Goal: Transaction & Acquisition: Purchase product/service

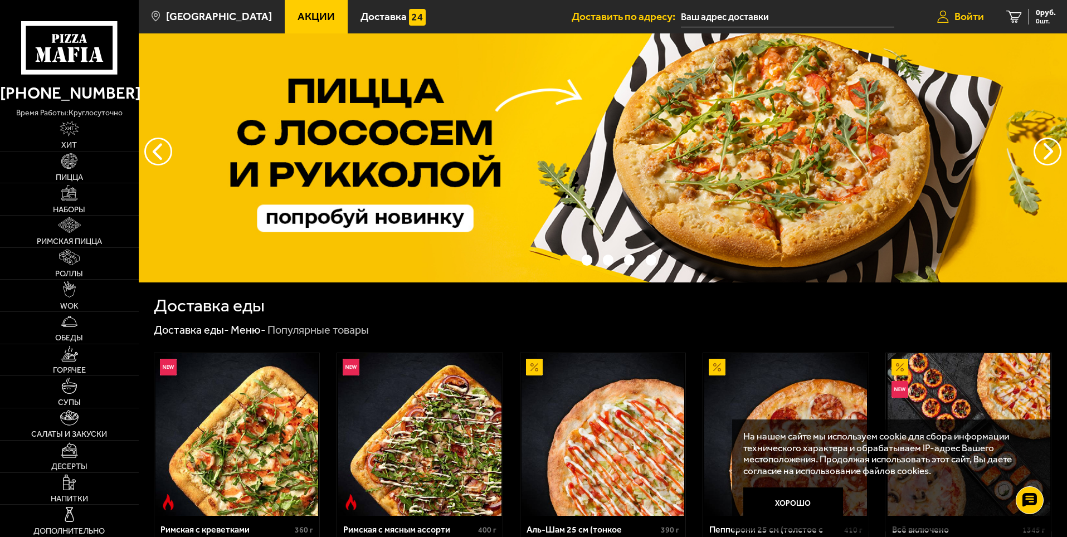
scroll to position [18, 0]
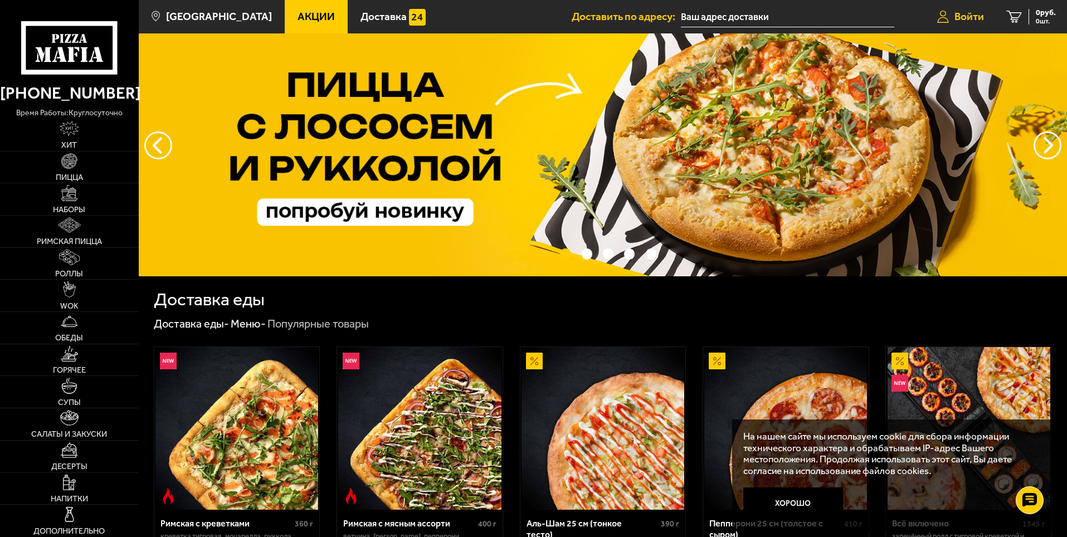
click at [961, 17] on span "Войти" at bounding box center [969, 16] width 30 height 11
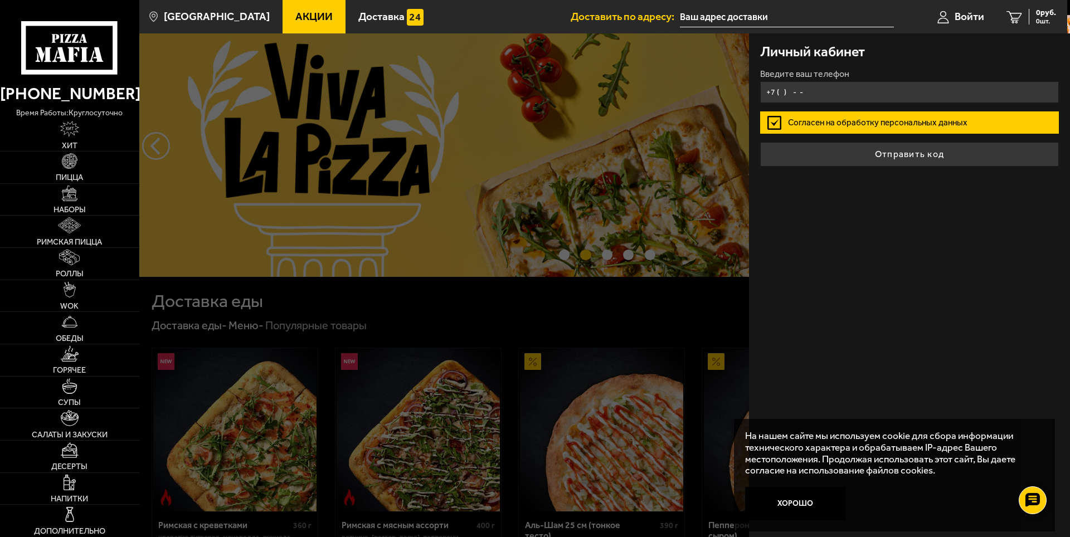
click at [806, 90] on input "+7 ( ) - -" at bounding box center [909, 92] width 299 height 22
click at [783, 92] on input "+7 ( ) - -" at bounding box center [909, 92] width 299 height 22
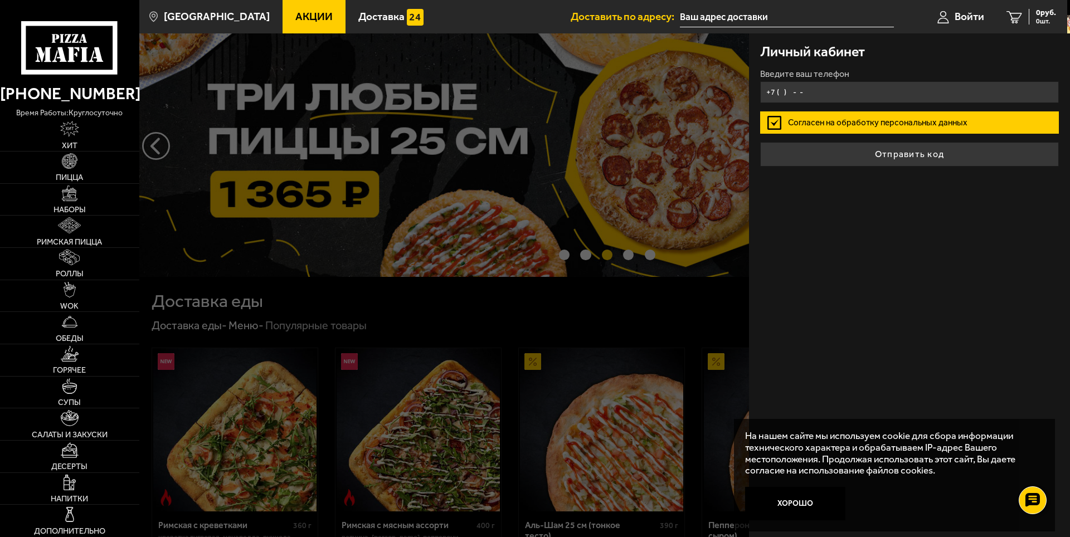
click at [820, 90] on input "+7 ( ) - -" at bounding box center [909, 92] width 299 height 22
click at [801, 92] on input "+7 ( ) - -" at bounding box center [909, 92] width 299 height 22
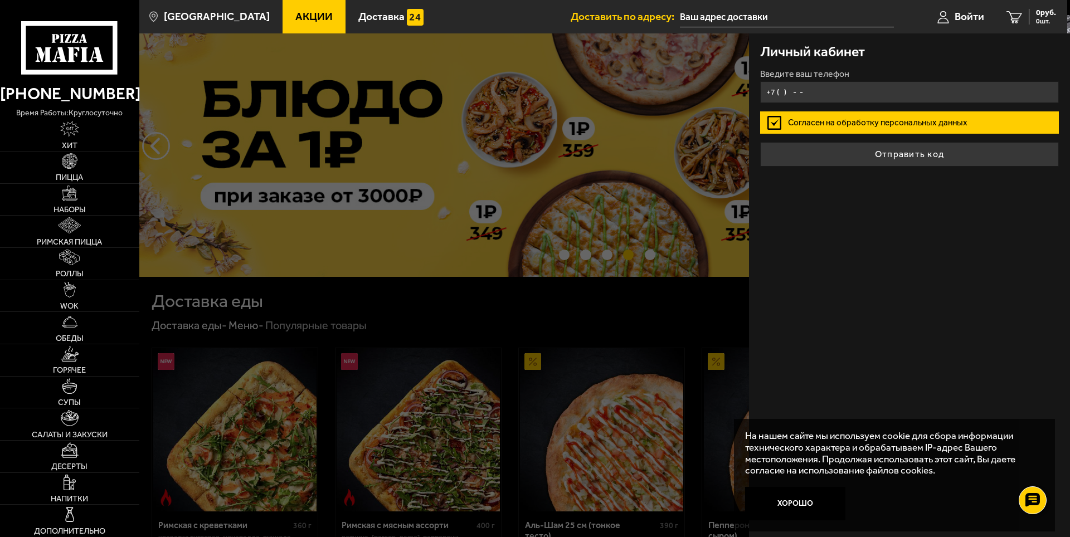
click at [808, 97] on input "+7 ( ) - -" at bounding box center [909, 92] width 299 height 22
click at [821, 91] on input "+7 ( ) - -" at bounding box center [909, 92] width 299 height 22
type input "+7 ( ) - -"
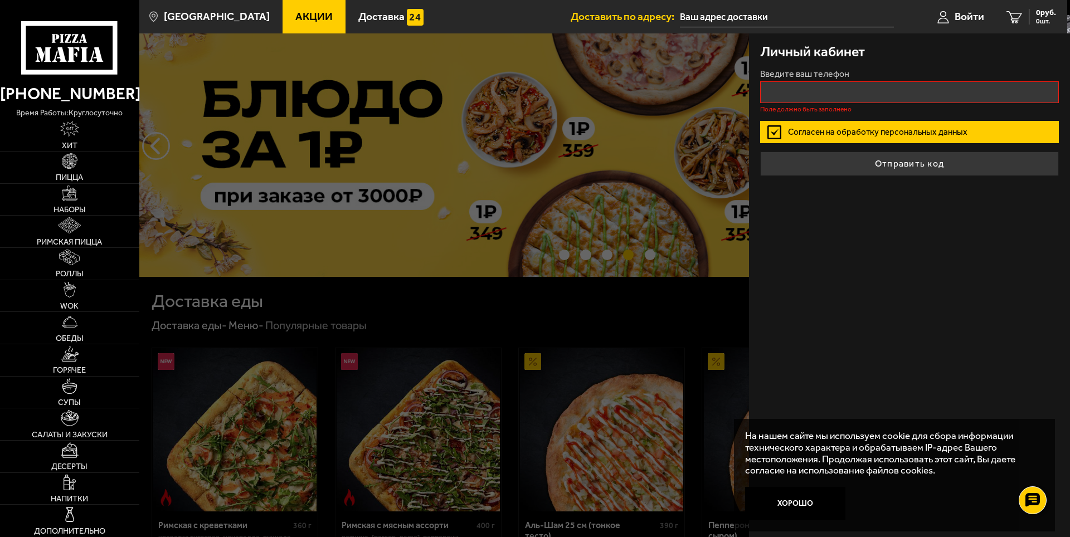
click at [631, 125] on div at bounding box center [674, 301] width 1070 height 537
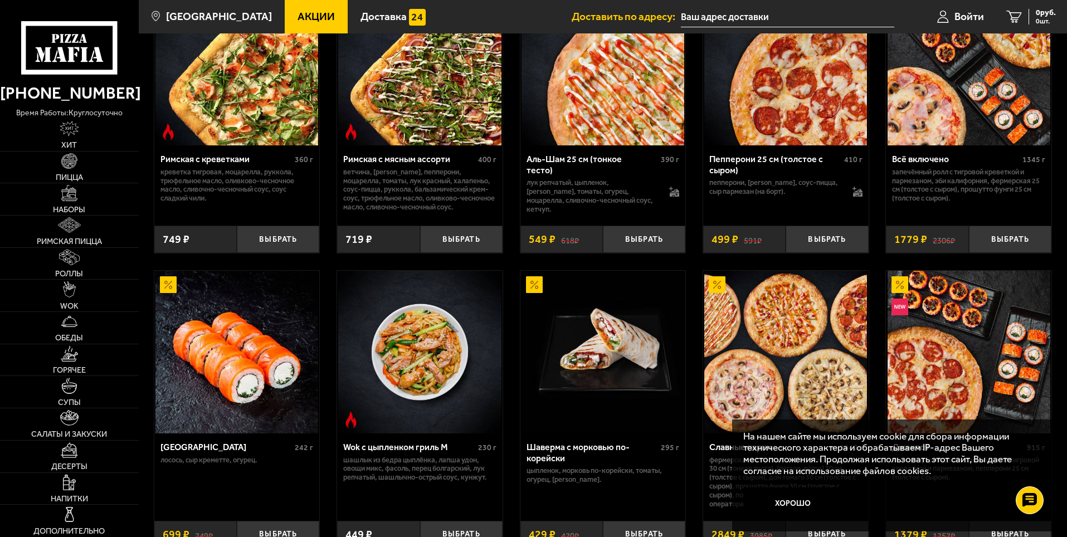
scroll to position [390, 0]
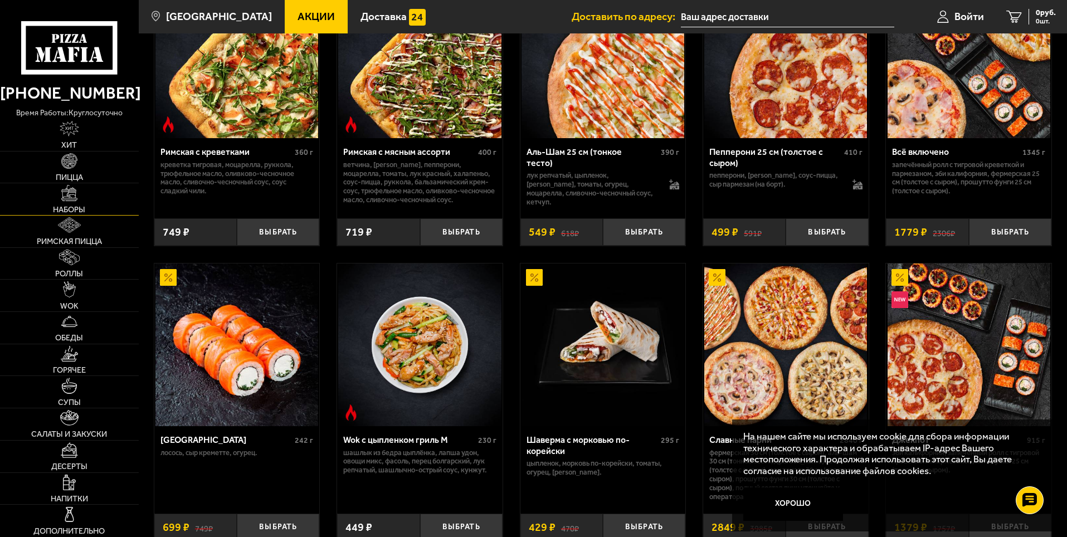
click at [67, 196] on img at bounding box center [69, 193] width 16 height 16
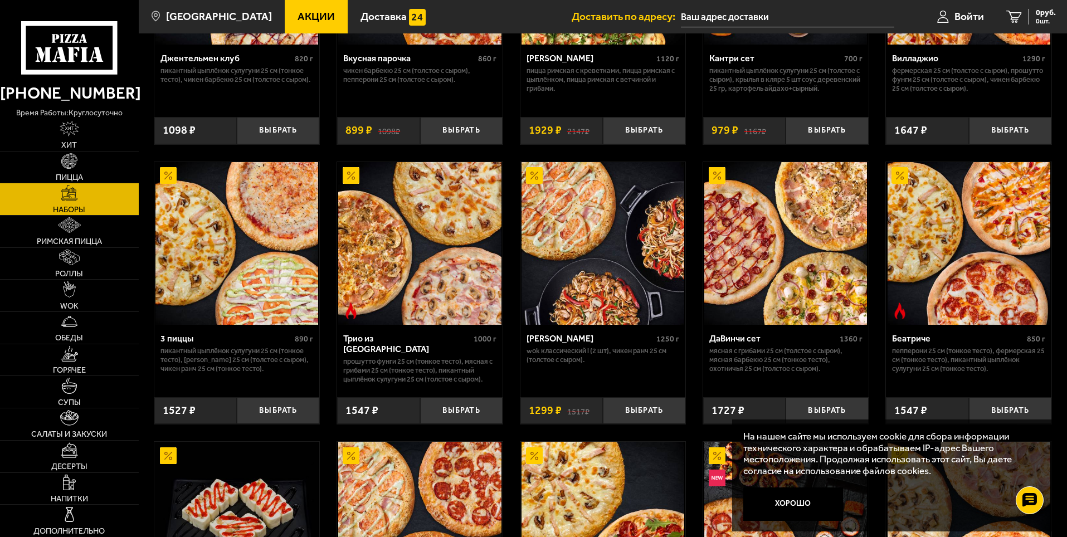
scroll to position [241, 0]
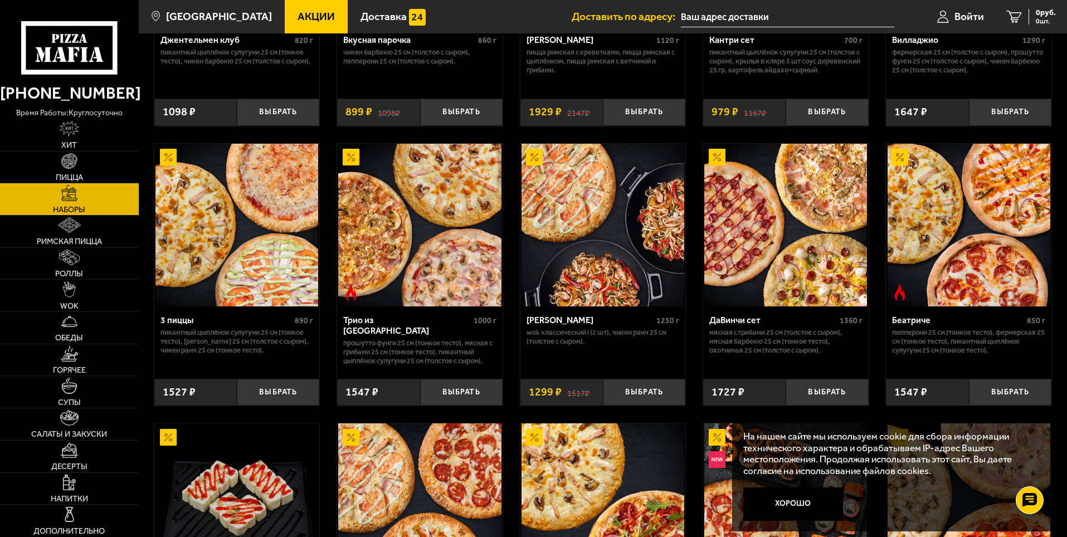
click at [898, 296] on img at bounding box center [900, 292] width 17 height 17
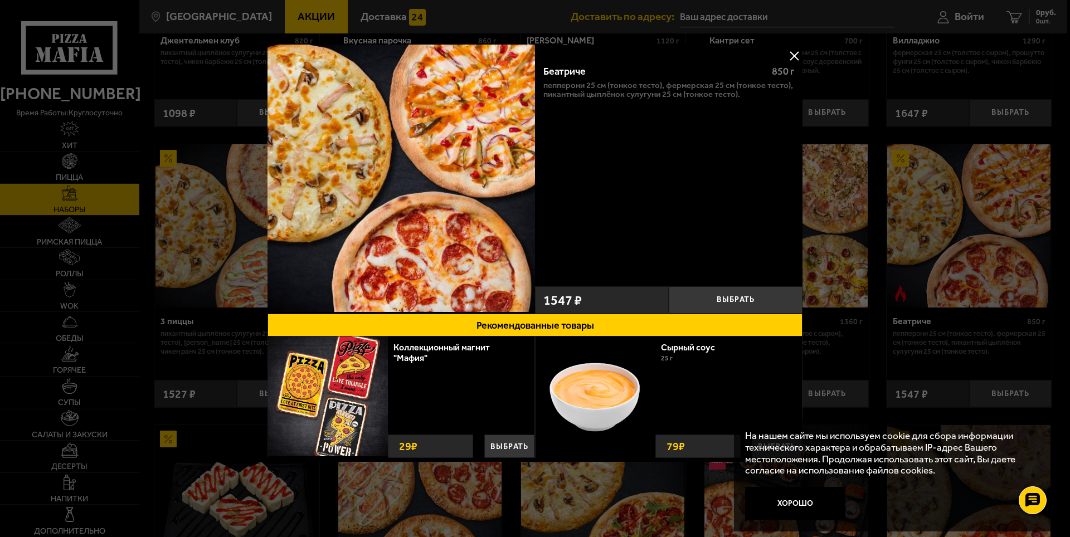
click at [795, 53] on button at bounding box center [794, 55] width 17 height 17
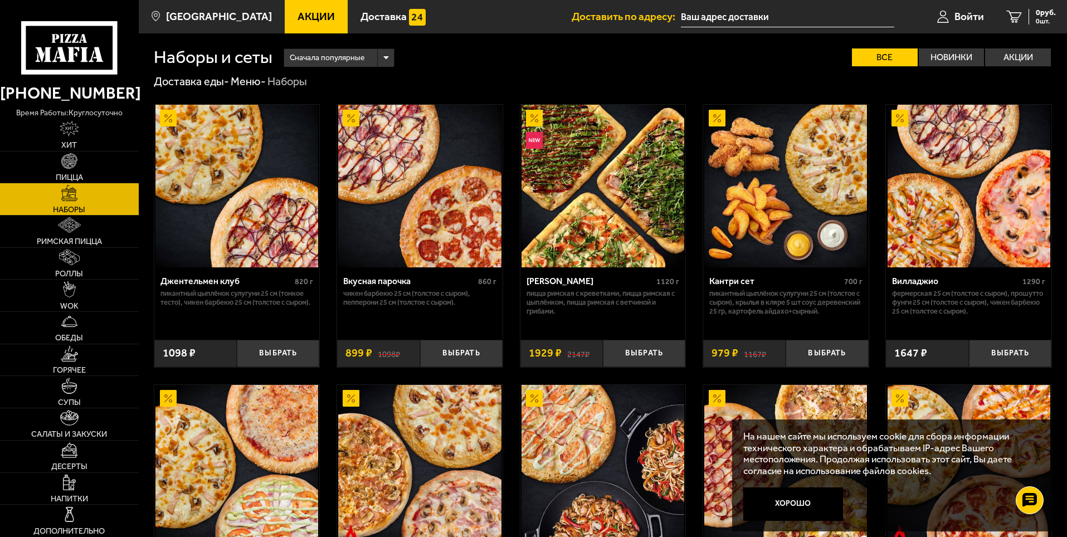
click at [757, 167] on img at bounding box center [785, 186] width 163 height 163
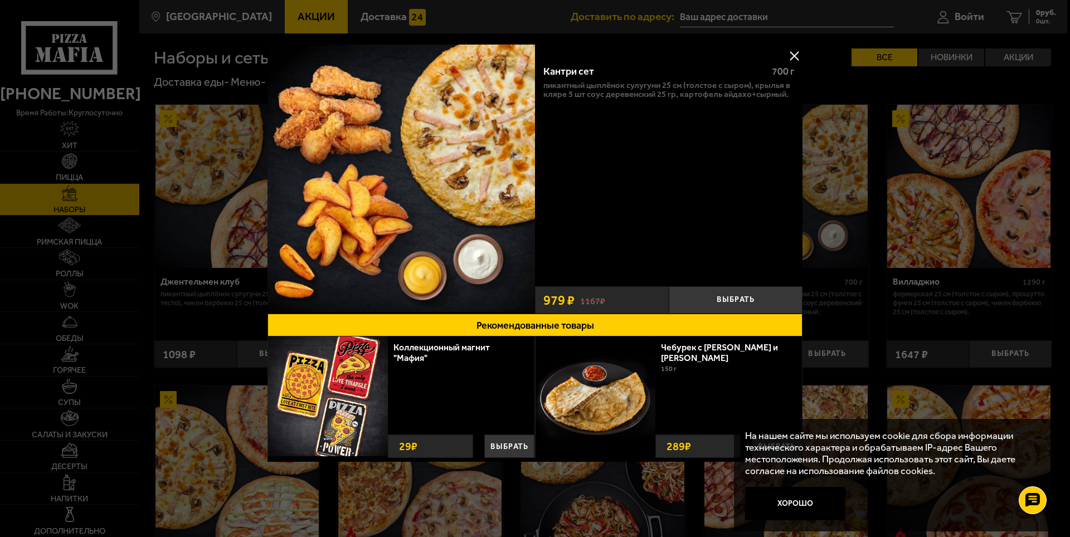
click at [794, 51] on button at bounding box center [794, 55] width 17 height 17
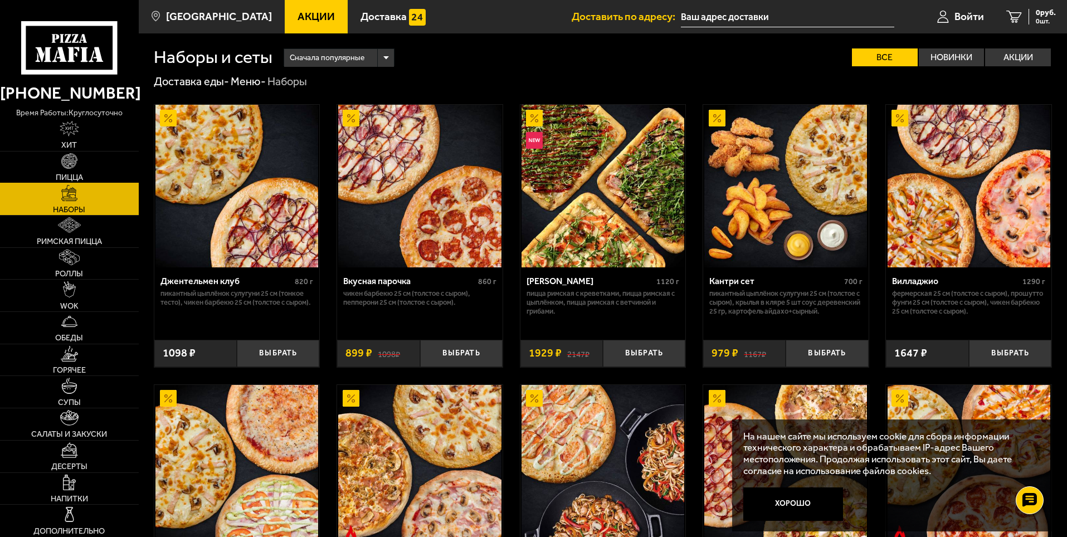
click at [75, 165] on img at bounding box center [69, 161] width 16 height 16
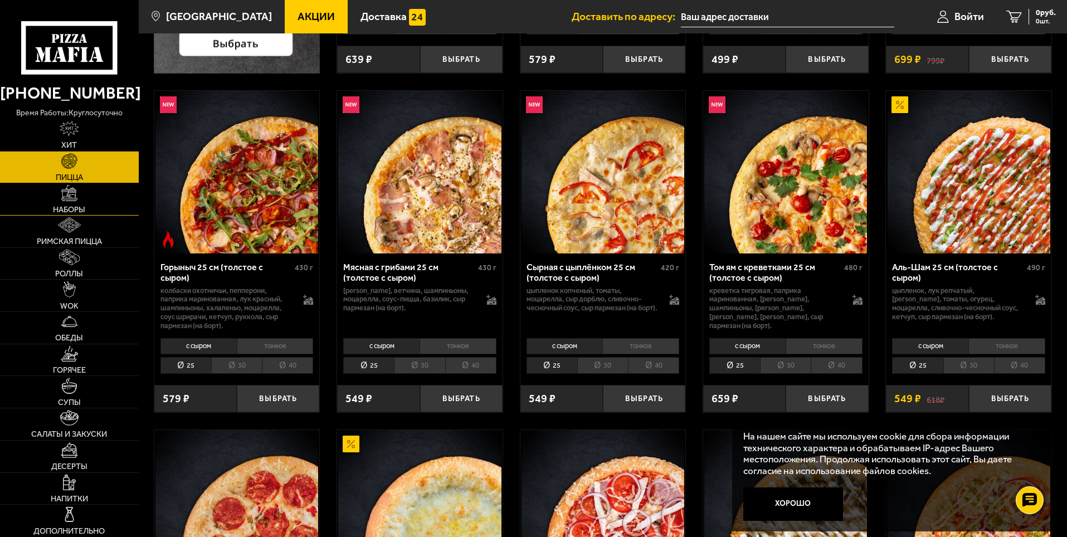
scroll to position [372, 0]
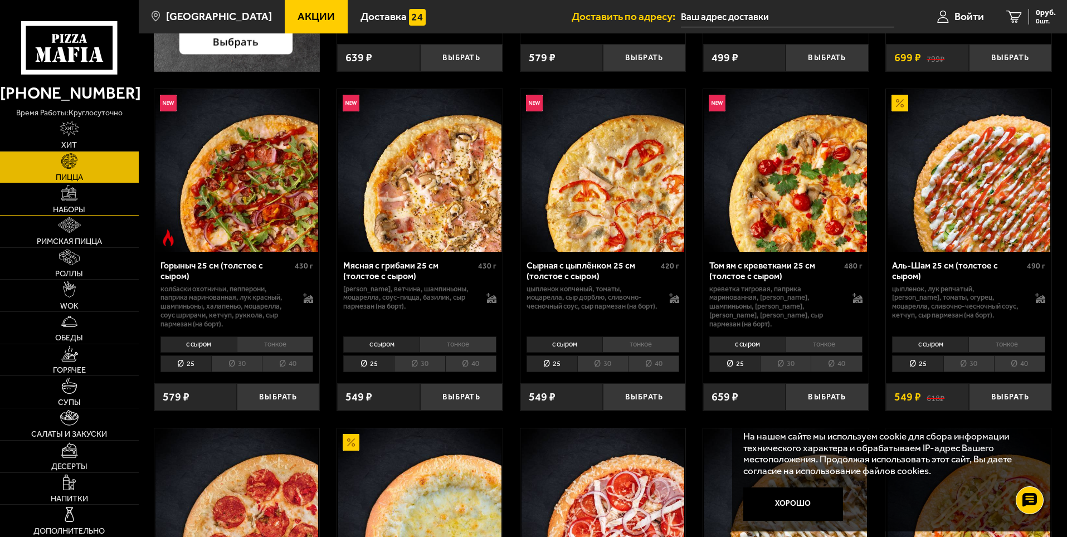
click at [72, 201] on link "Наборы" at bounding box center [69, 199] width 139 height 32
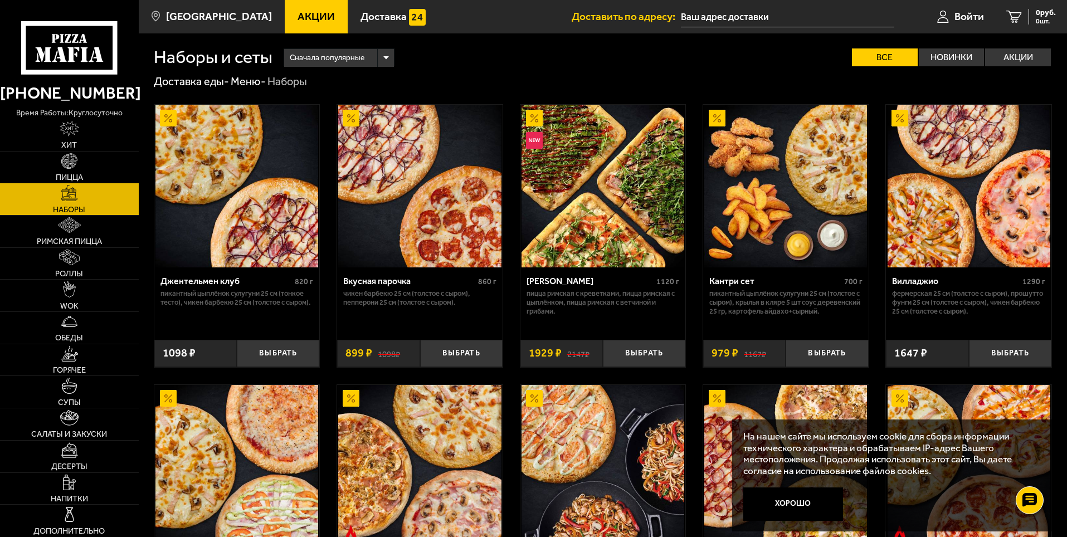
drag, startPoint x: 1065, startPoint y: 154, endPoint x: 1066, endPoint y: 160, distance: 6.2
click at [995, 56] on label "Акции" at bounding box center [1018, 57] width 66 height 18
click at [0, 0] on input "Акции" at bounding box center [0, 0] width 0 height 0
click at [875, 50] on label "Все" at bounding box center [885, 57] width 66 height 18
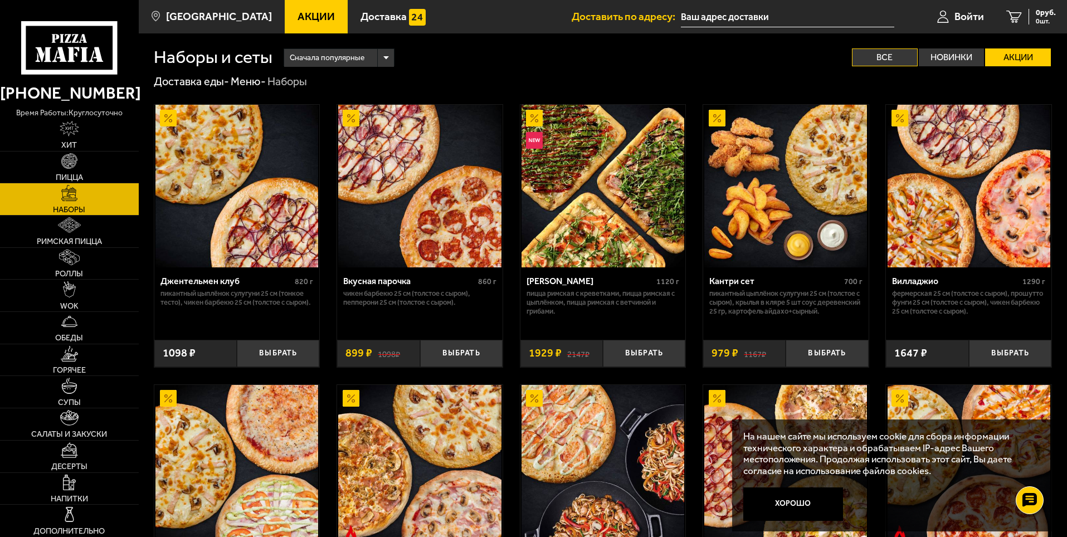
click at [0, 0] on input "Все" at bounding box center [0, 0] width 0 height 0
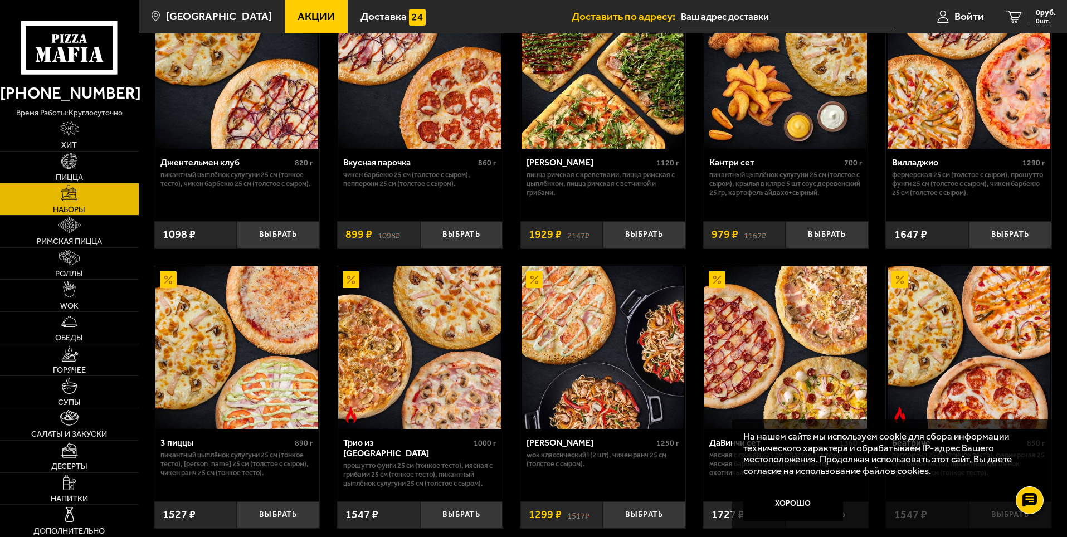
scroll to position [130, 0]
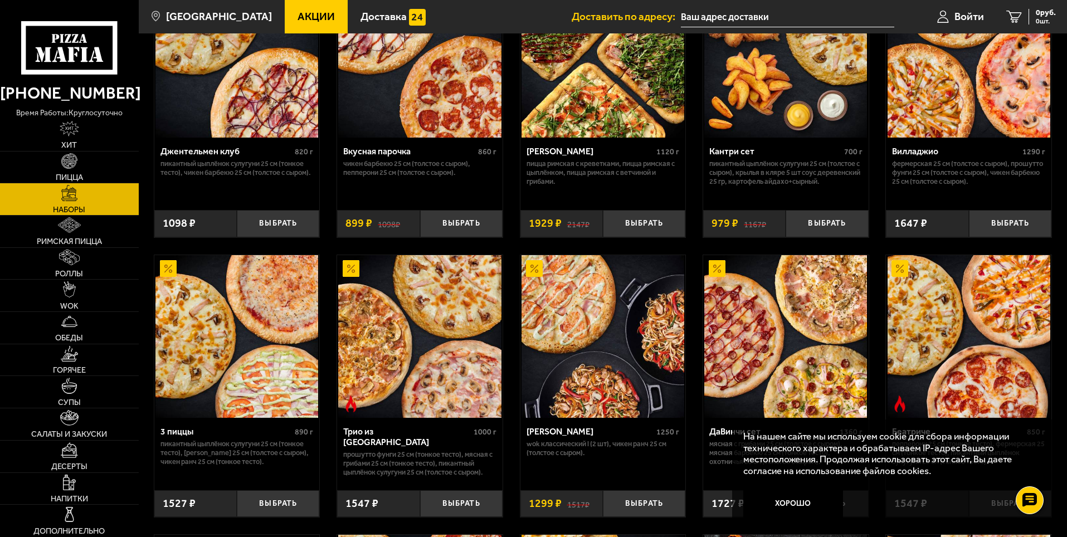
click at [428, 298] on img at bounding box center [419, 336] width 163 height 163
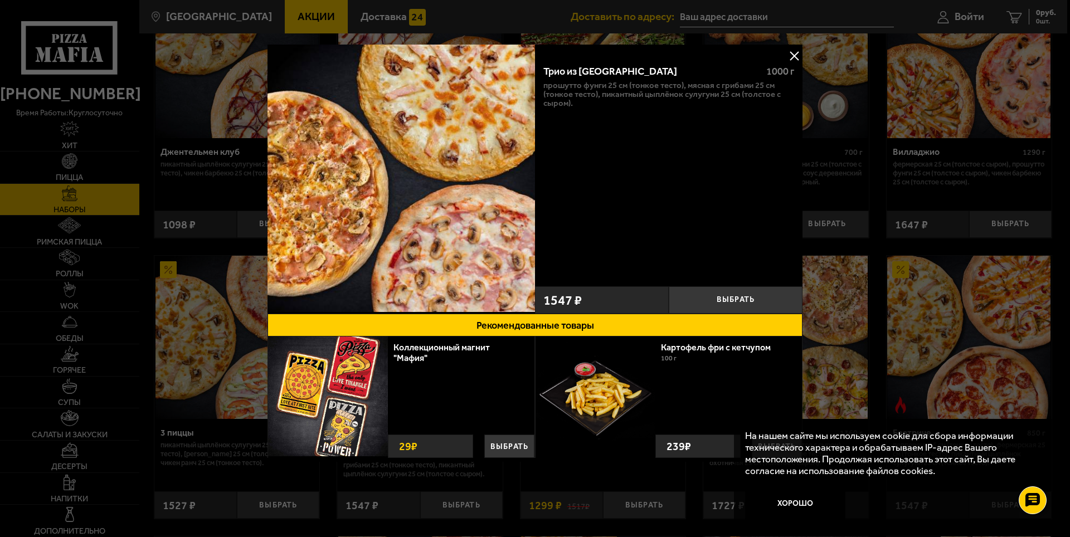
click at [797, 57] on button at bounding box center [794, 55] width 17 height 17
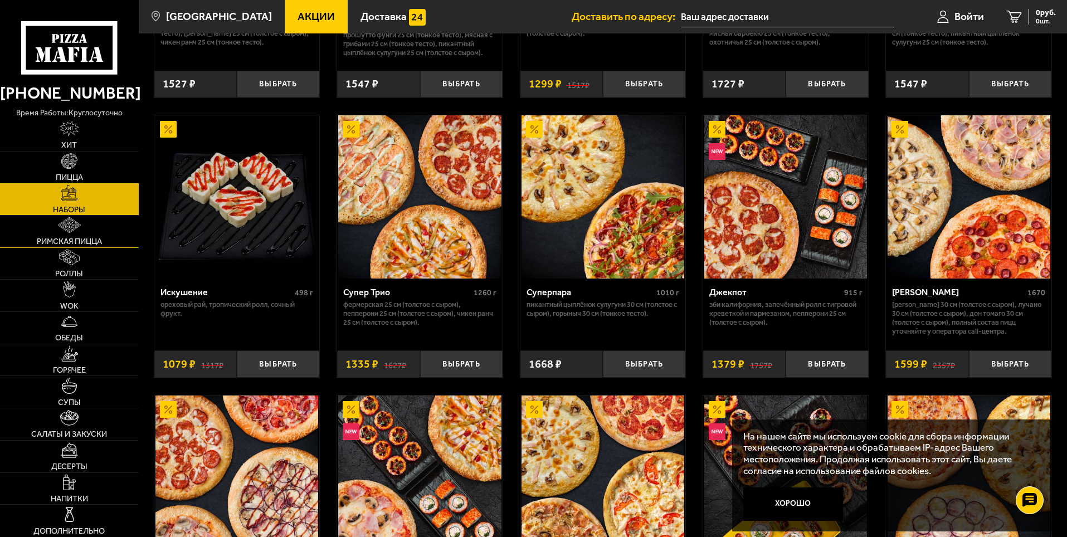
scroll to position [557, 0]
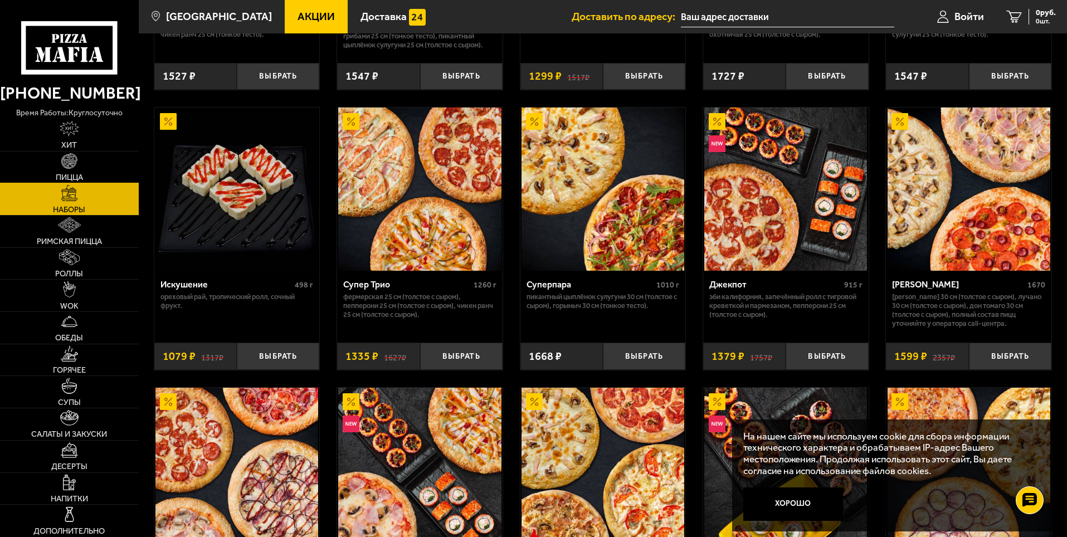
click at [86, 157] on link "Пицца" at bounding box center [69, 168] width 139 height 32
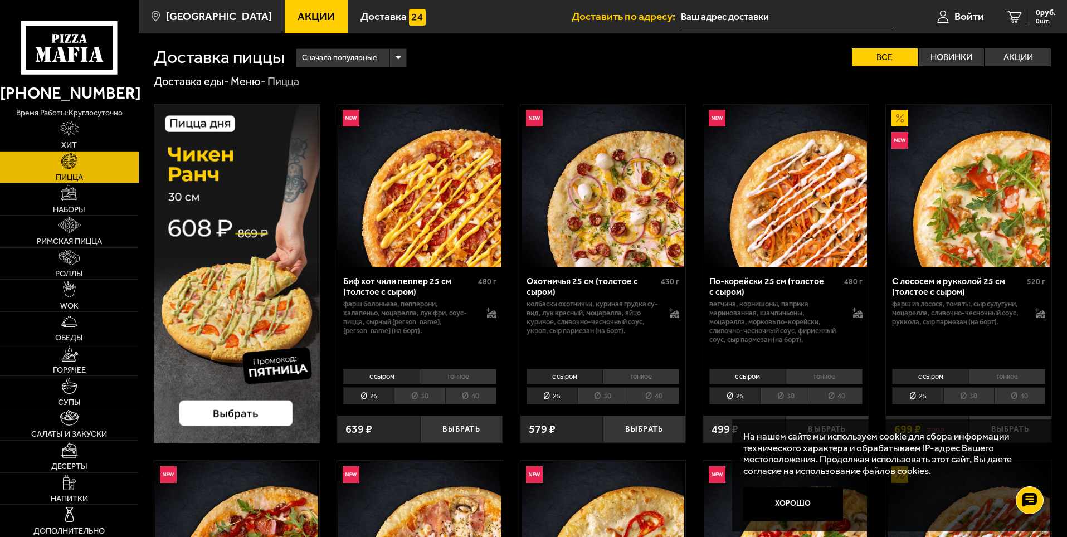
click at [353, 52] on span "Сначала популярные" at bounding box center [339, 57] width 75 height 21
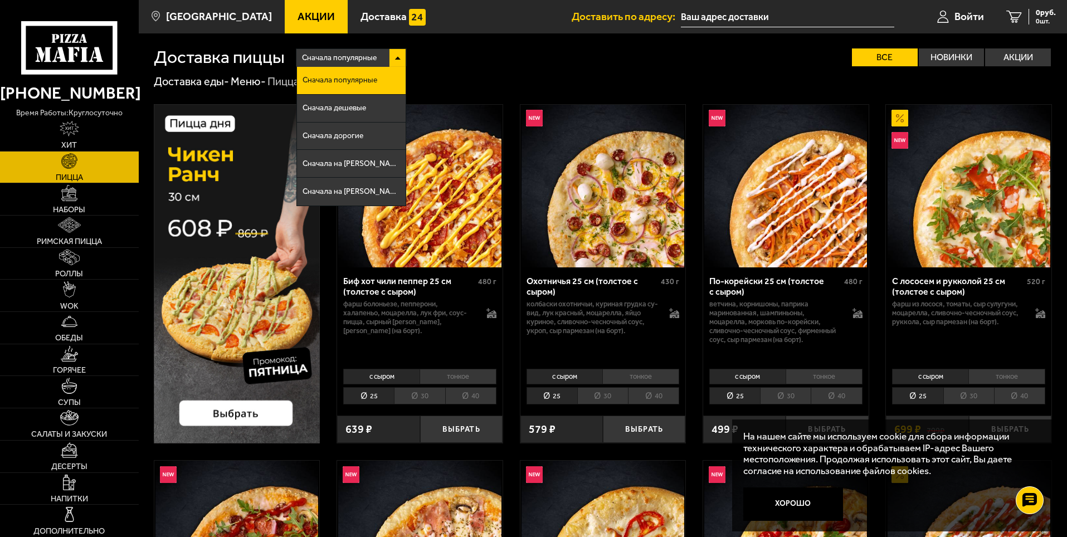
click at [456, 56] on div "Сначала популярные Сначала популярные Сначала дешевые Сначала дорогие Сначала н…" at bounding box center [668, 57] width 767 height 18
click at [389, 43] on div "Доставка пиццы Сначала популярные Сначала популярные Сначала дешевые Сначала до…" at bounding box center [603, 49] width 898 height 33
click at [386, 52] on div "Сначала популярные" at bounding box center [351, 58] width 110 height 18
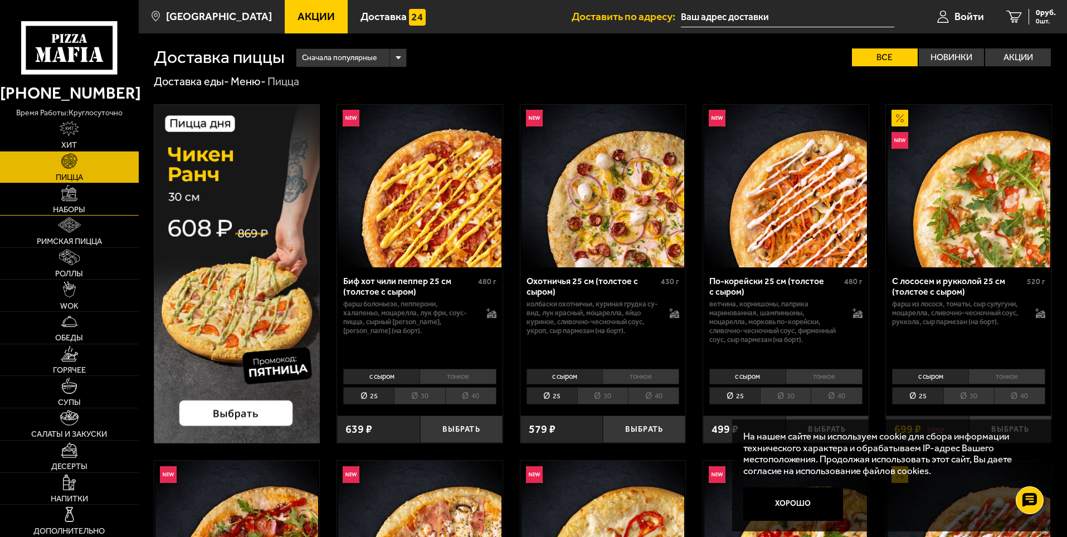
click at [77, 198] on img at bounding box center [69, 193] width 16 height 16
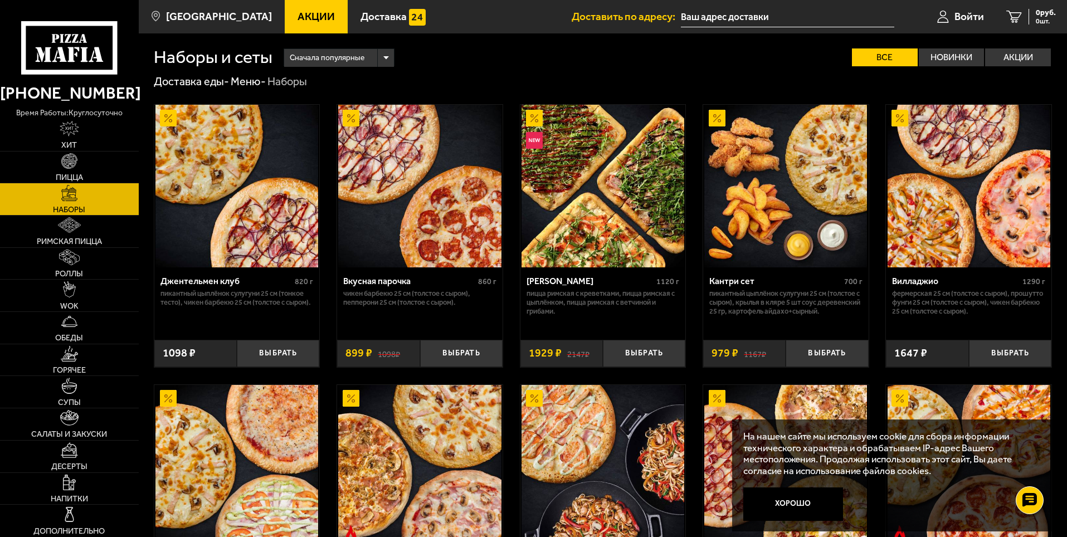
click at [350, 53] on span "Сначала популярные" at bounding box center [327, 57] width 75 height 21
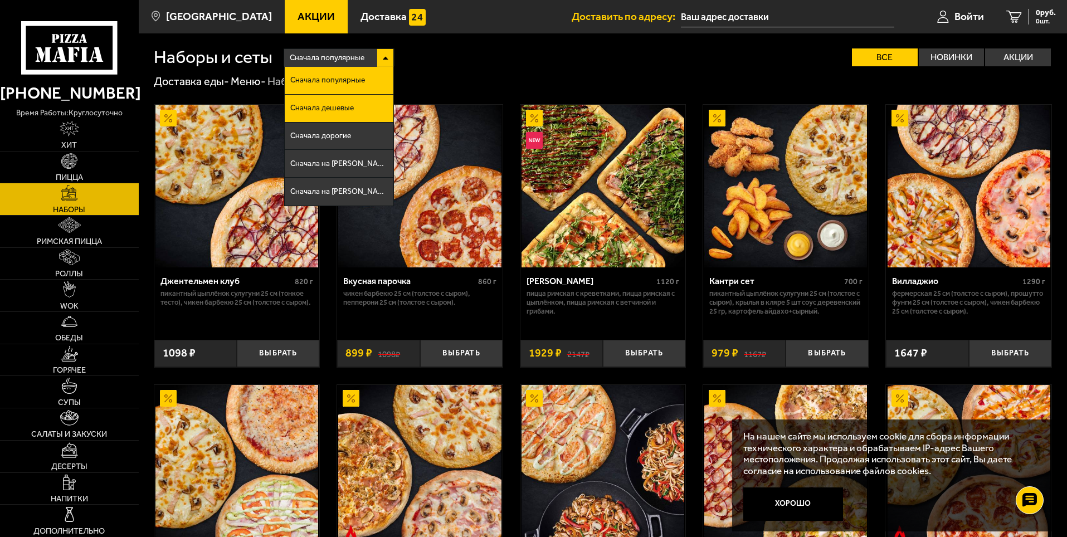
click at [360, 104] on li "Сначала дешевые" at bounding box center [339, 109] width 109 height 28
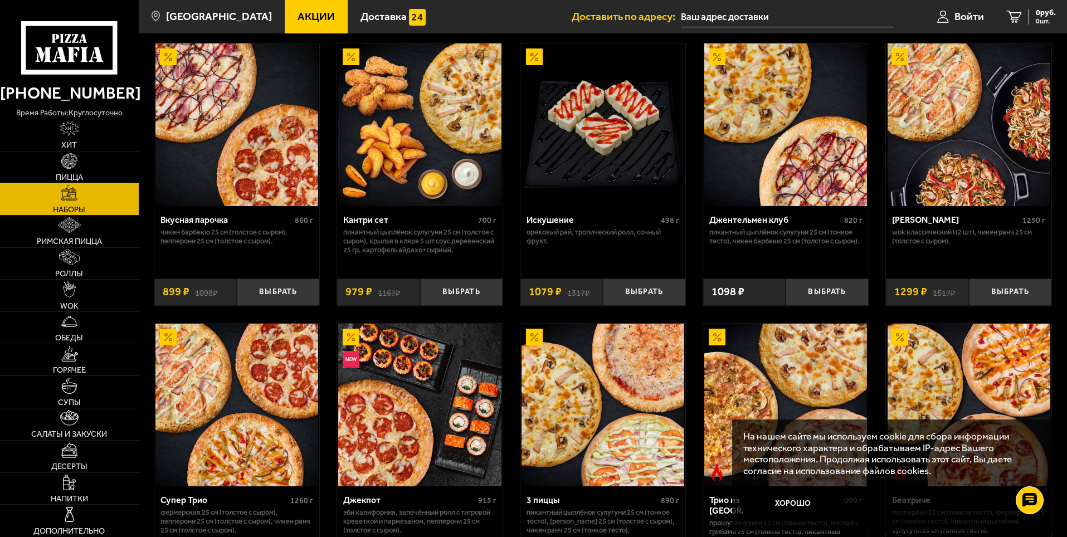
scroll to position [56, 0]
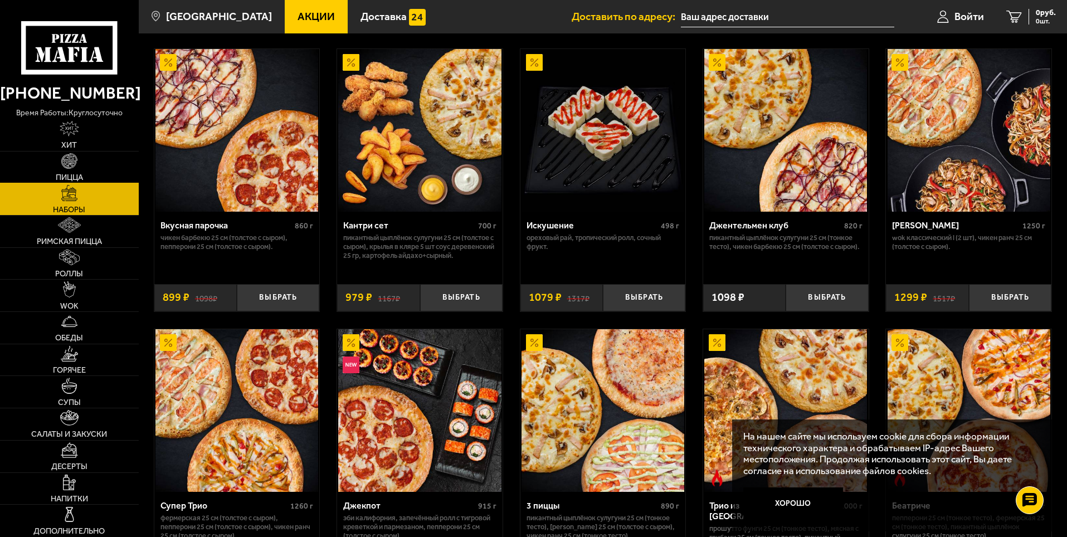
click at [73, 168] on img at bounding box center [69, 161] width 16 height 16
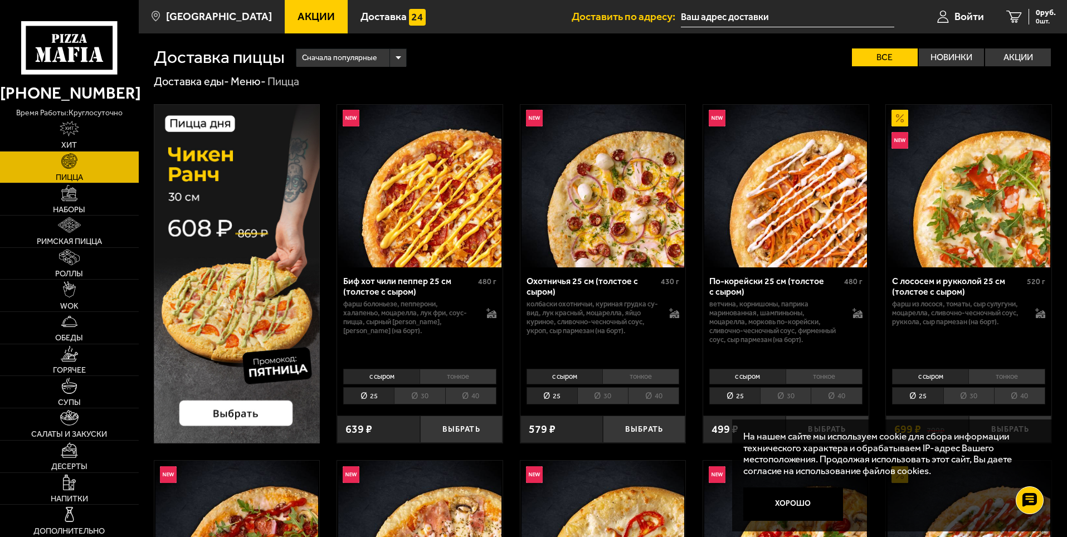
click at [451, 374] on li "тонкое" at bounding box center [458, 377] width 77 height 16
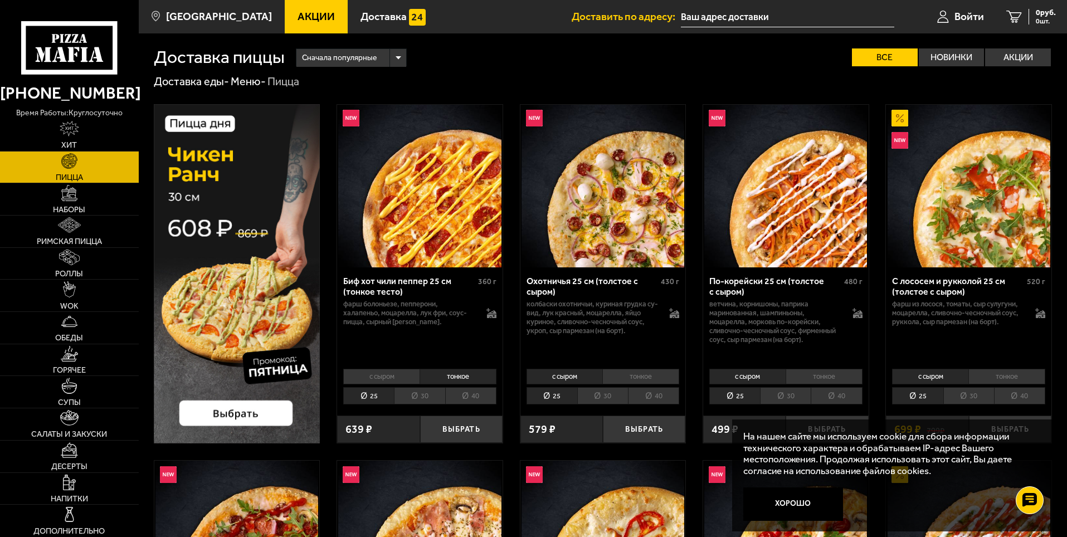
click at [413, 379] on li "с сыром" at bounding box center [381, 377] width 76 height 16
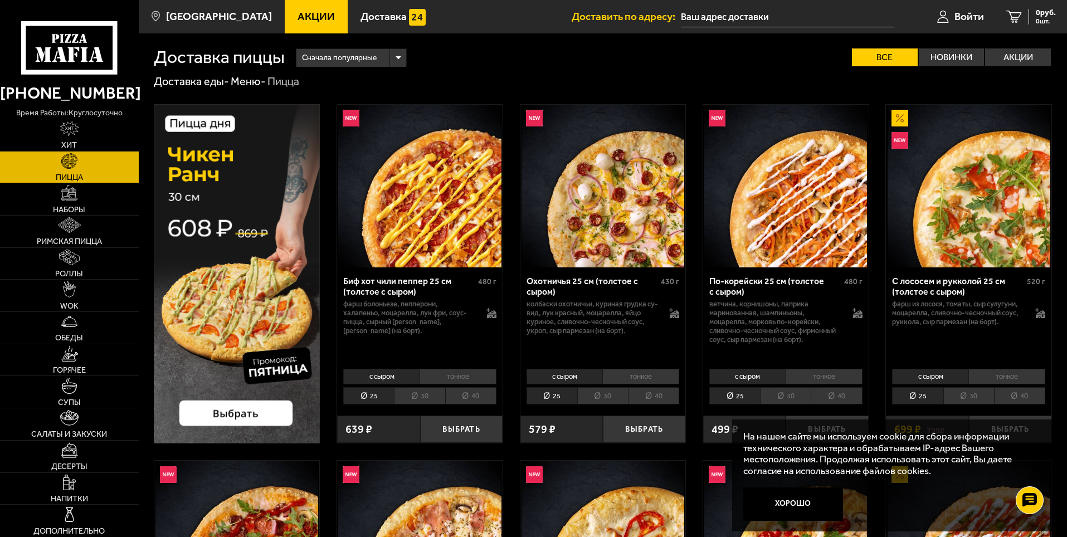
click at [463, 373] on li "тонкое" at bounding box center [458, 377] width 77 height 16
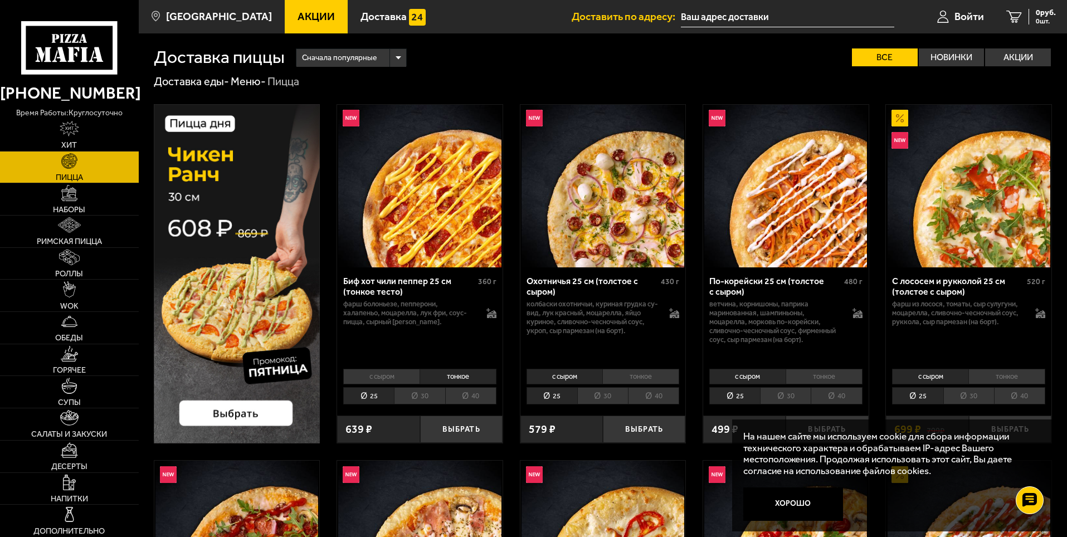
click at [392, 383] on li "с сыром" at bounding box center [381, 377] width 76 height 16
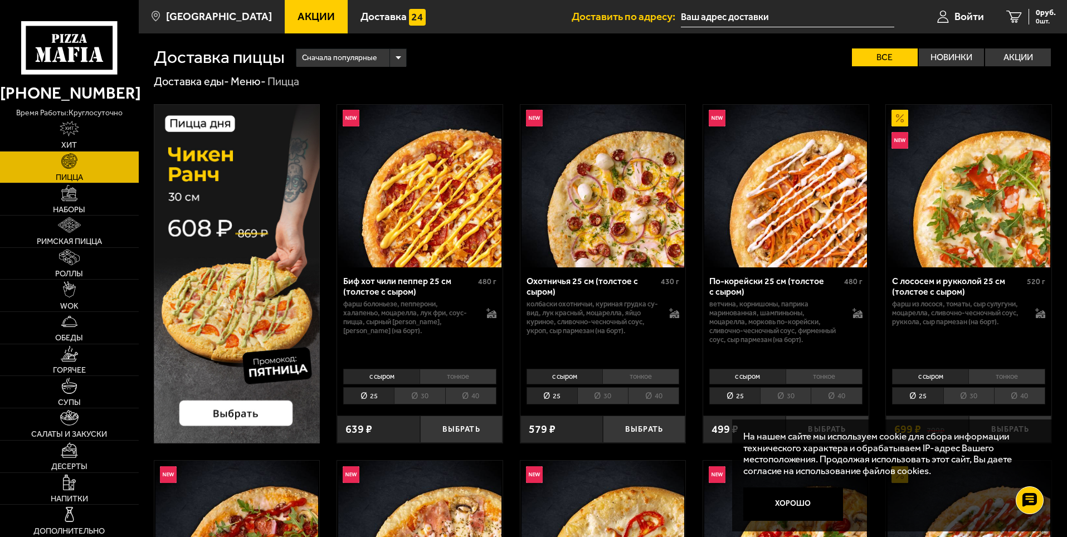
click at [439, 376] on li "тонкое" at bounding box center [458, 377] width 77 height 16
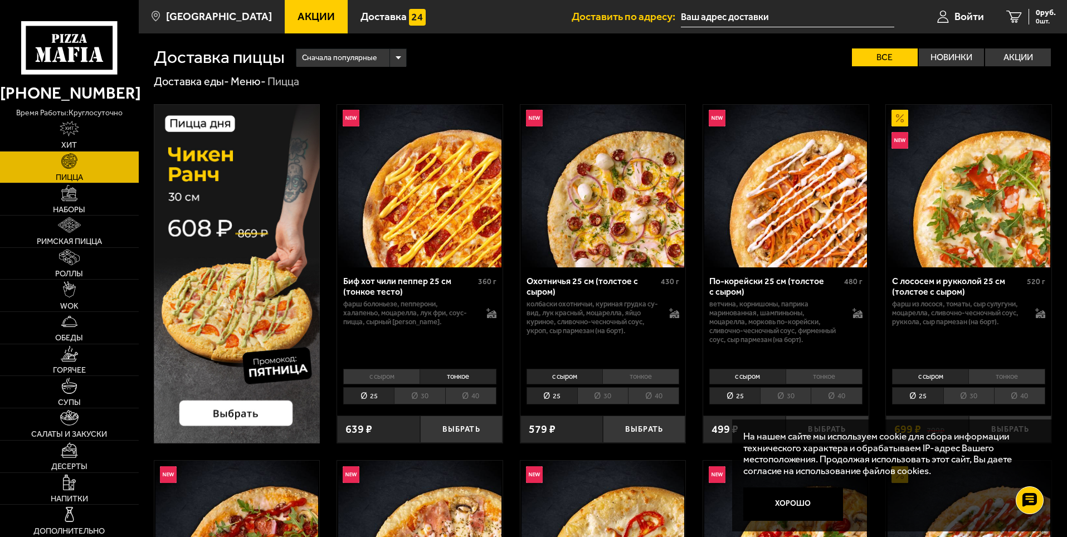
click at [395, 381] on li "с сыром" at bounding box center [381, 377] width 76 height 16
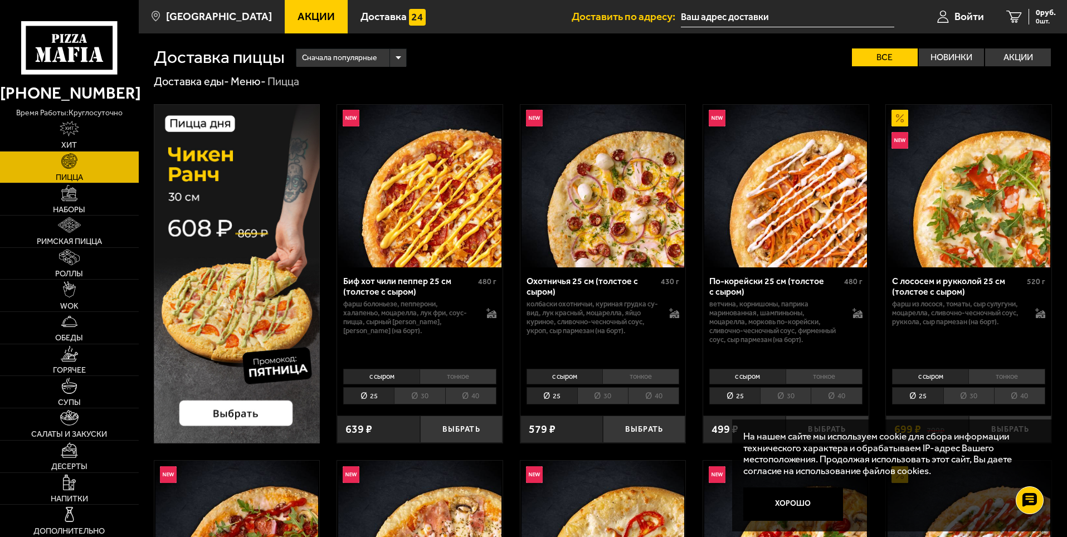
click at [451, 372] on li "тонкое" at bounding box center [458, 377] width 77 height 16
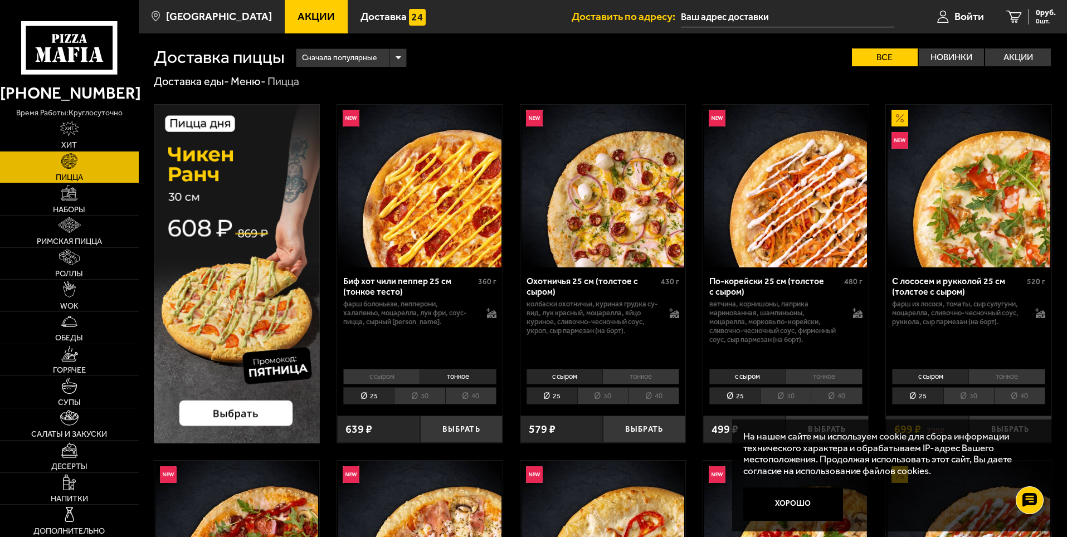
click at [410, 377] on li "с сыром" at bounding box center [381, 377] width 76 height 16
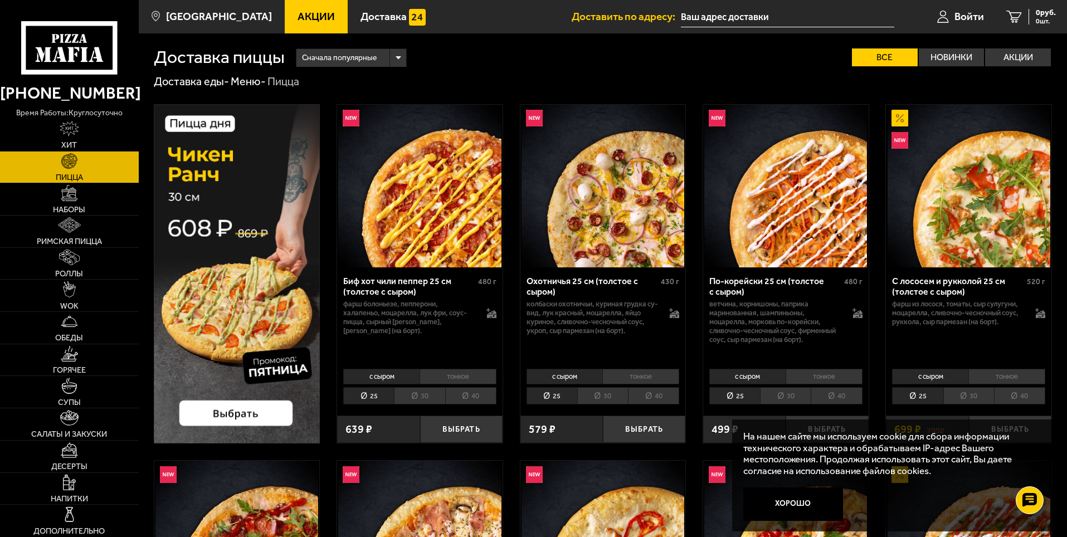
click at [461, 369] on li "тонкое" at bounding box center [458, 377] width 77 height 16
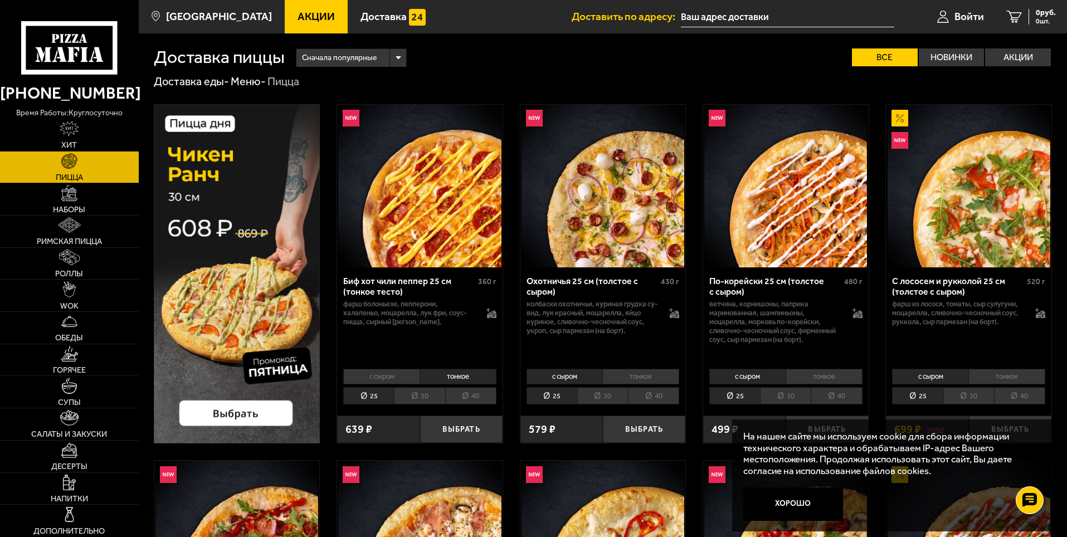
click at [406, 376] on li "с сыром" at bounding box center [381, 377] width 76 height 16
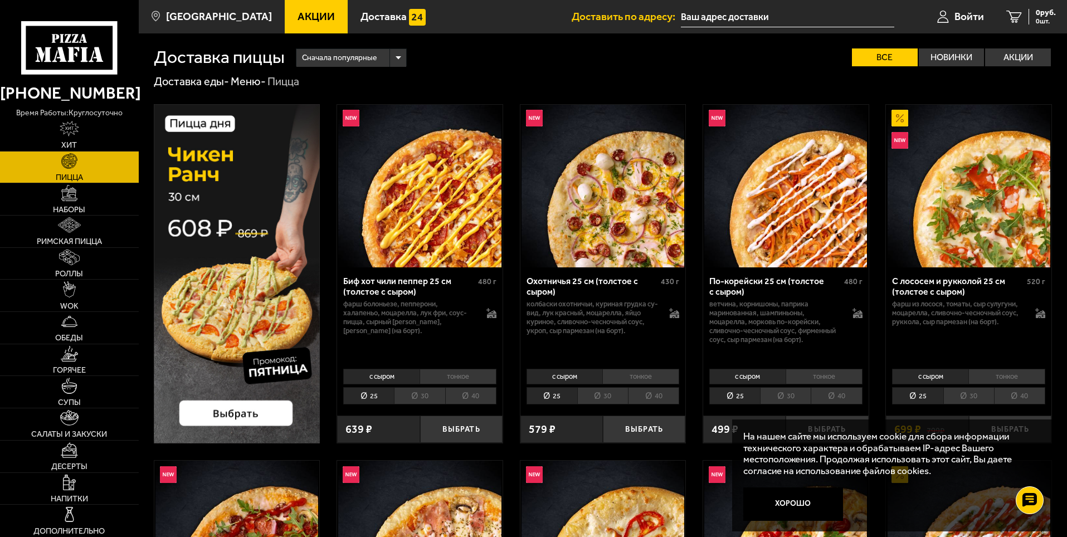
click at [463, 369] on li "тонкое" at bounding box center [458, 377] width 77 height 16
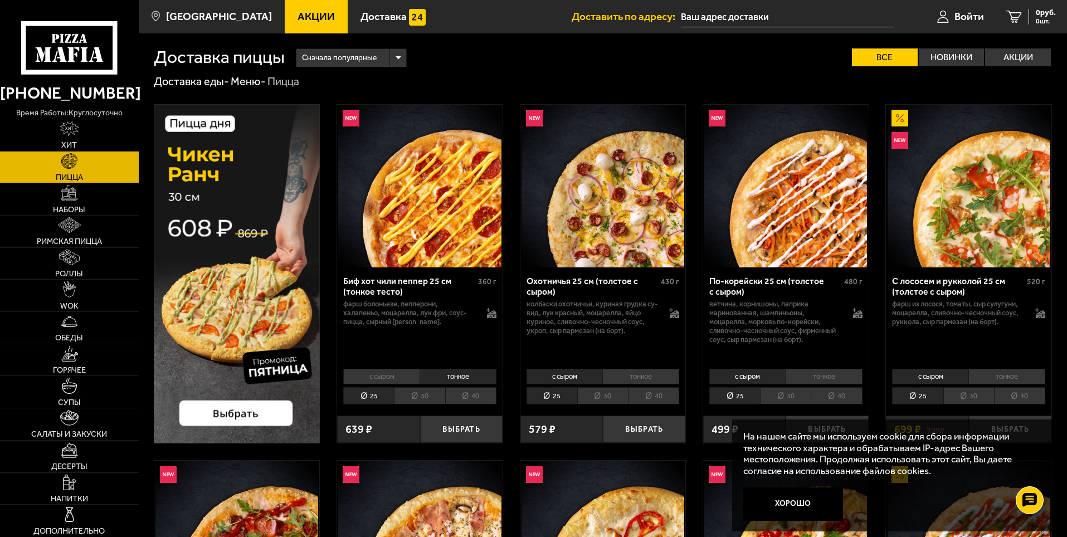
click at [418, 373] on li "с сыром" at bounding box center [381, 377] width 76 height 16
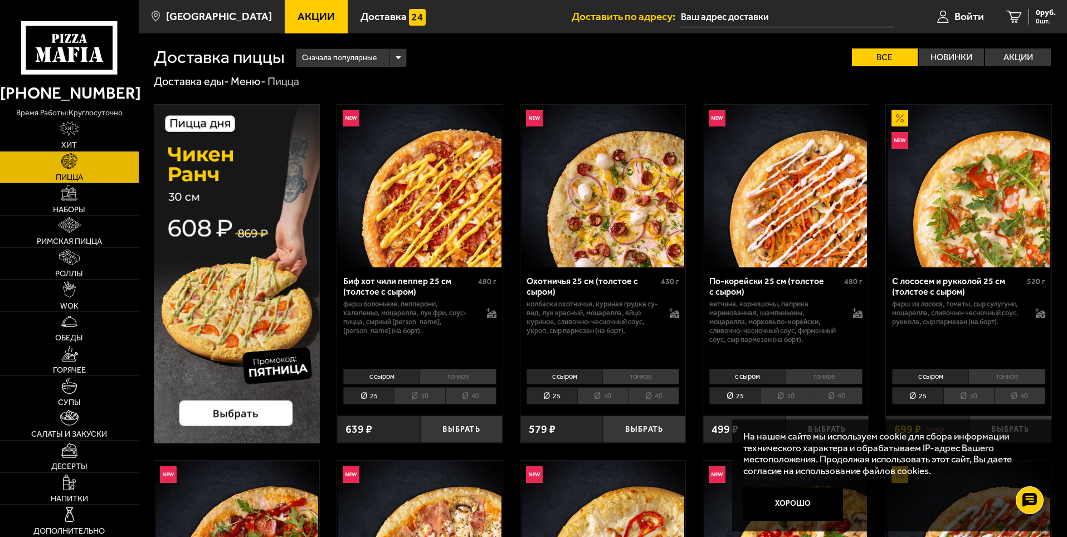
click at [632, 371] on li "тонкое" at bounding box center [640, 377] width 77 height 16
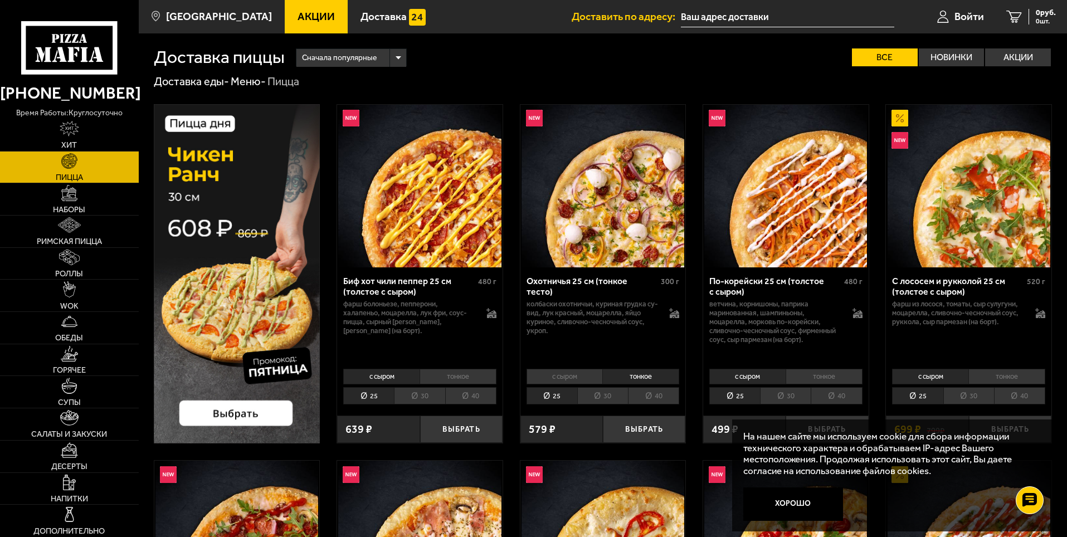
click at [589, 373] on li "с сыром" at bounding box center [565, 377] width 76 height 16
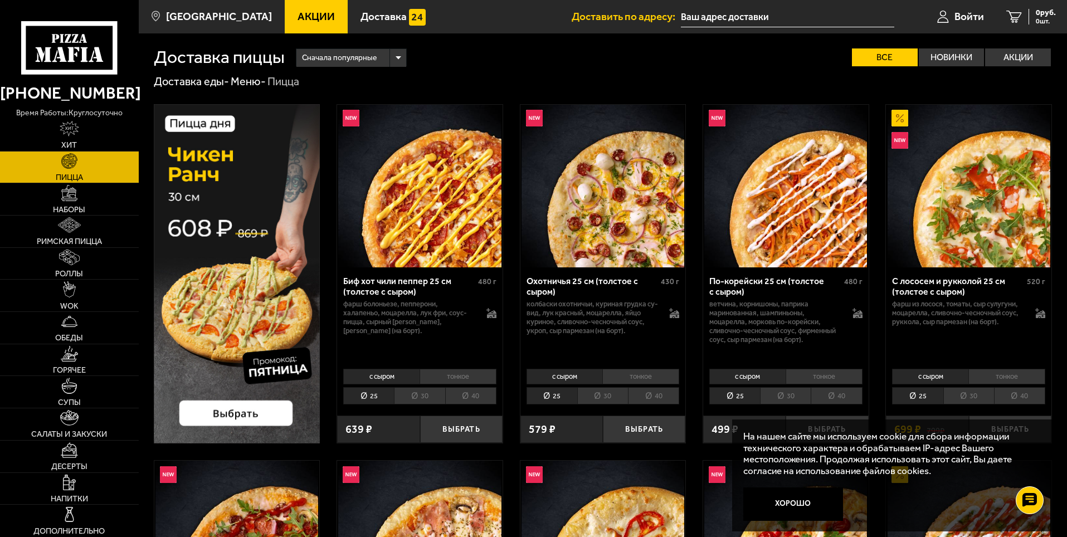
click at [637, 366] on div "с сыром тонкое 25 30 40 Топпинги" at bounding box center [602, 386] width 165 height 42
click at [611, 372] on li "тонкое" at bounding box center [640, 377] width 77 height 16
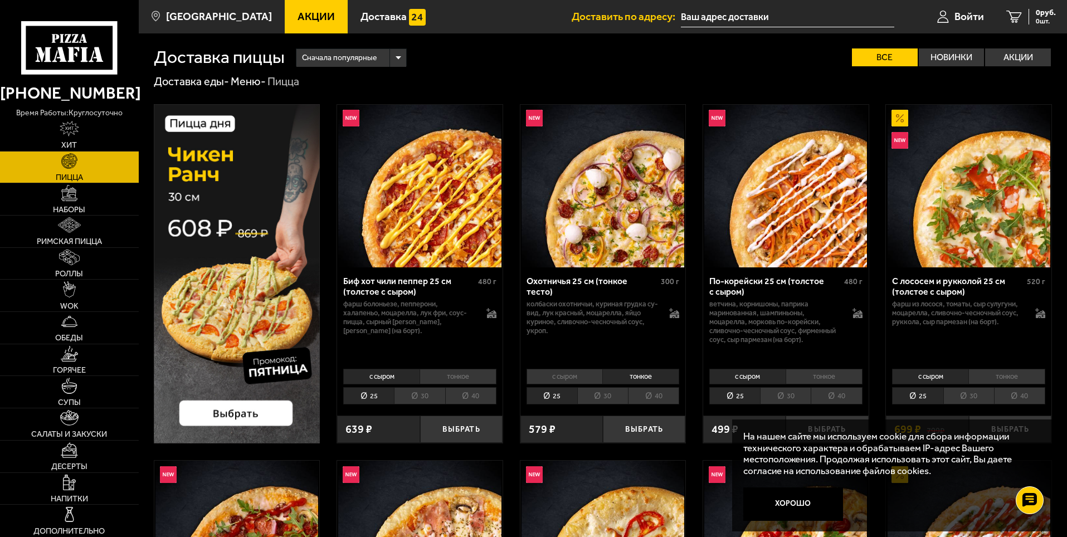
click at [567, 375] on li "с сыром" at bounding box center [565, 377] width 76 height 16
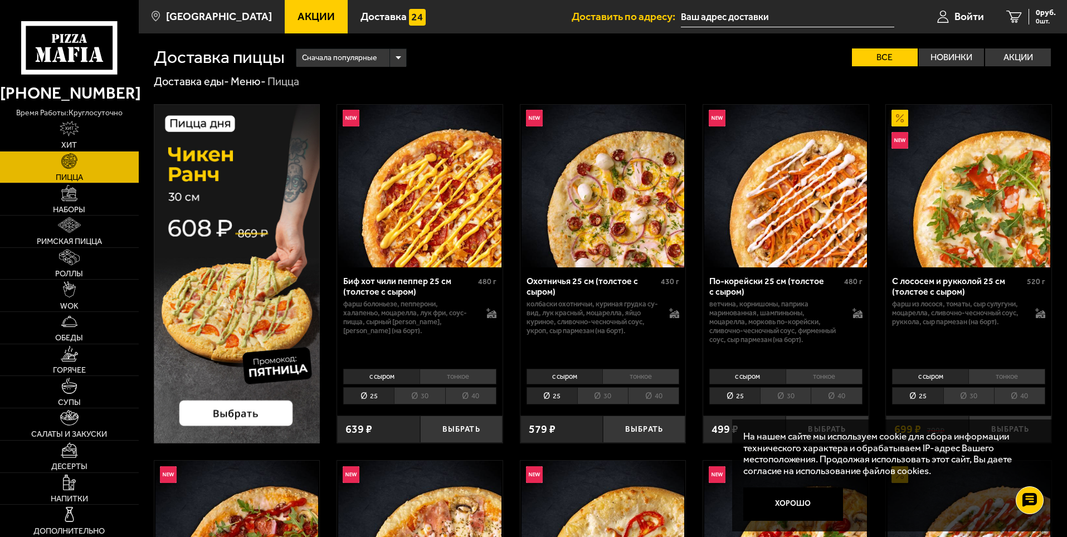
click at [619, 371] on li "тонкое" at bounding box center [640, 377] width 77 height 16
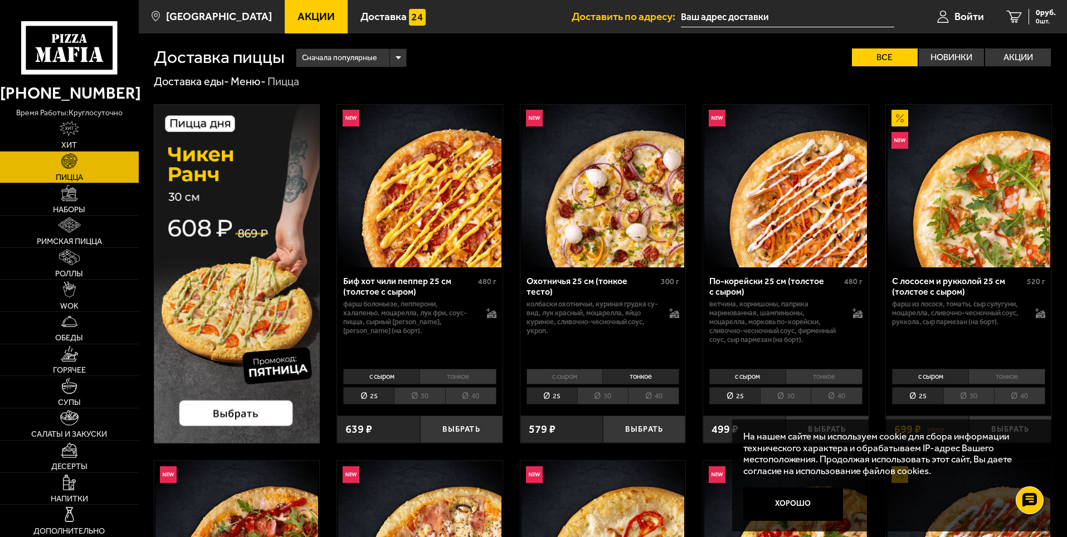
click at [574, 376] on li "с сыром" at bounding box center [565, 377] width 76 height 16
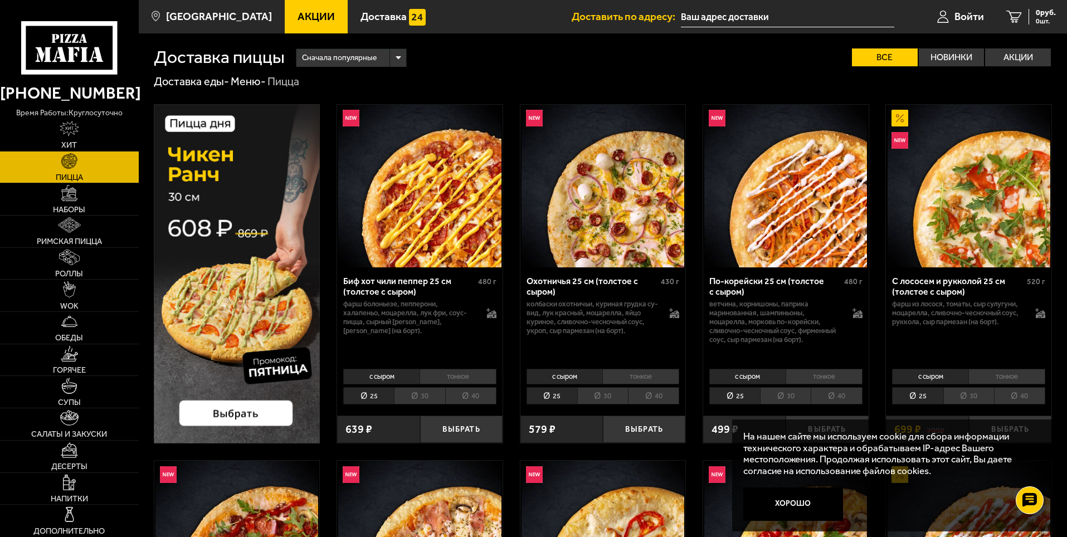
click at [625, 371] on li "тонкое" at bounding box center [640, 377] width 77 height 16
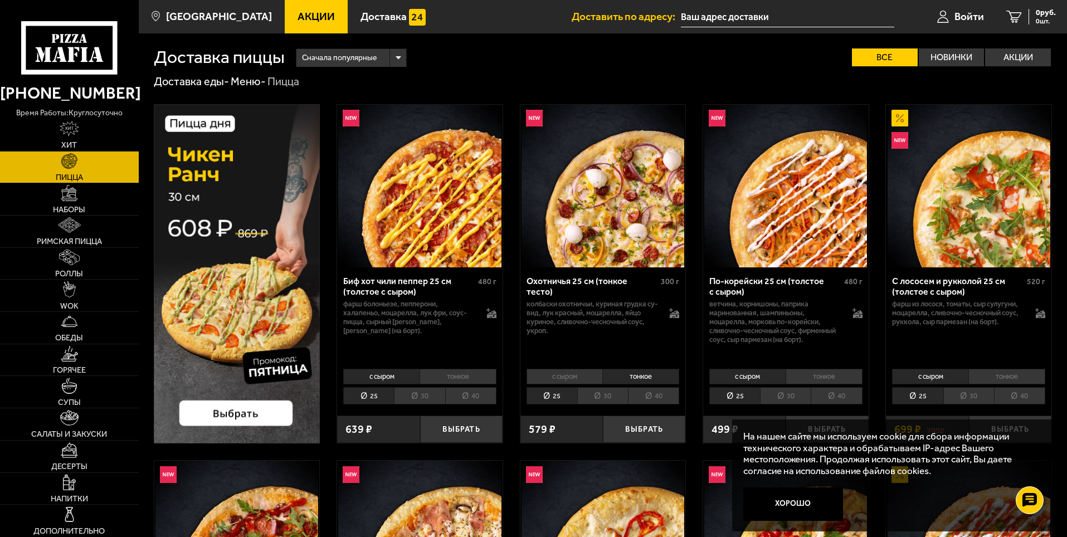
click at [581, 377] on li "с сыром" at bounding box center [565, 377] width 76 height 16
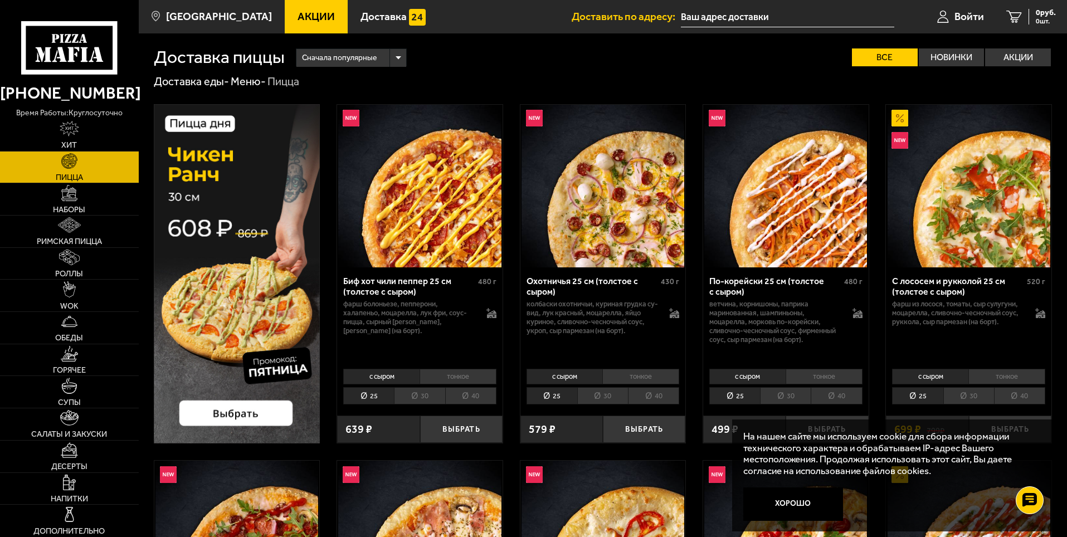
click at [627, 371] on li "тонкое" at bounding box center [640, 377] width 77 height 16
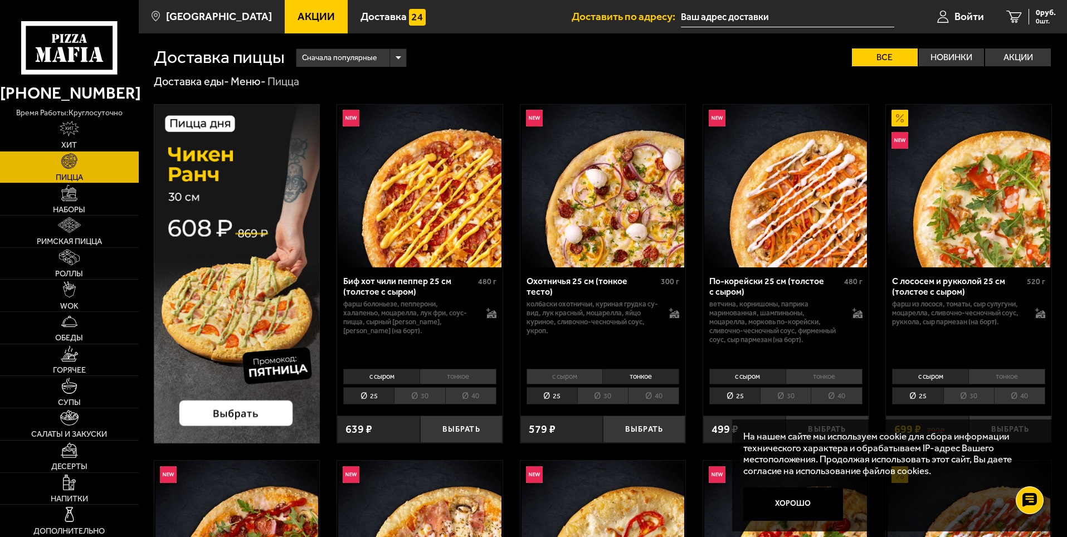
click at [578, 374] on li "с сыром" at bounding box center [565, 377] width 76 height 16
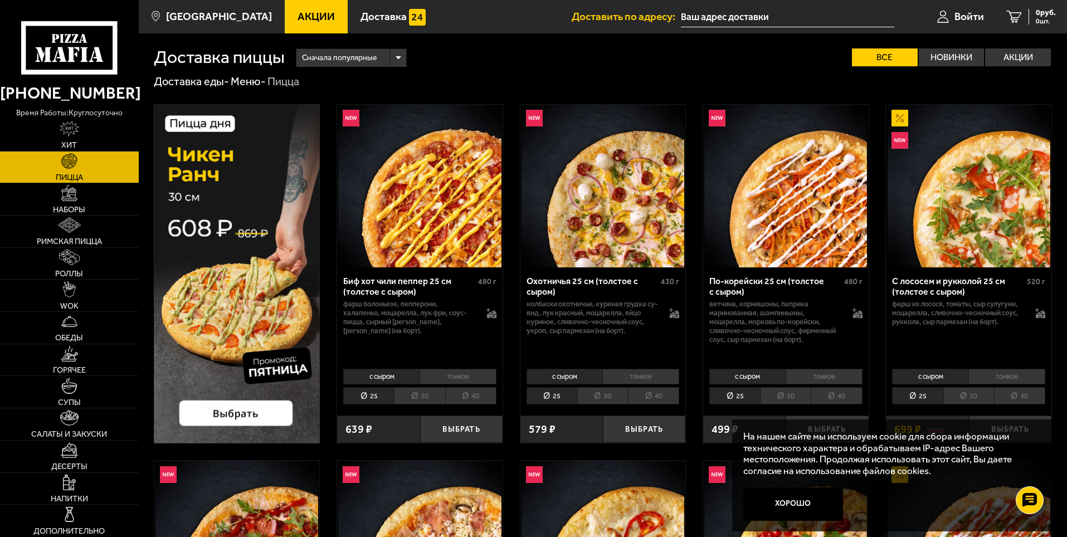
click at [476, 373] on li "тонкое" at bounding box center [458, 377] width 77 height 16
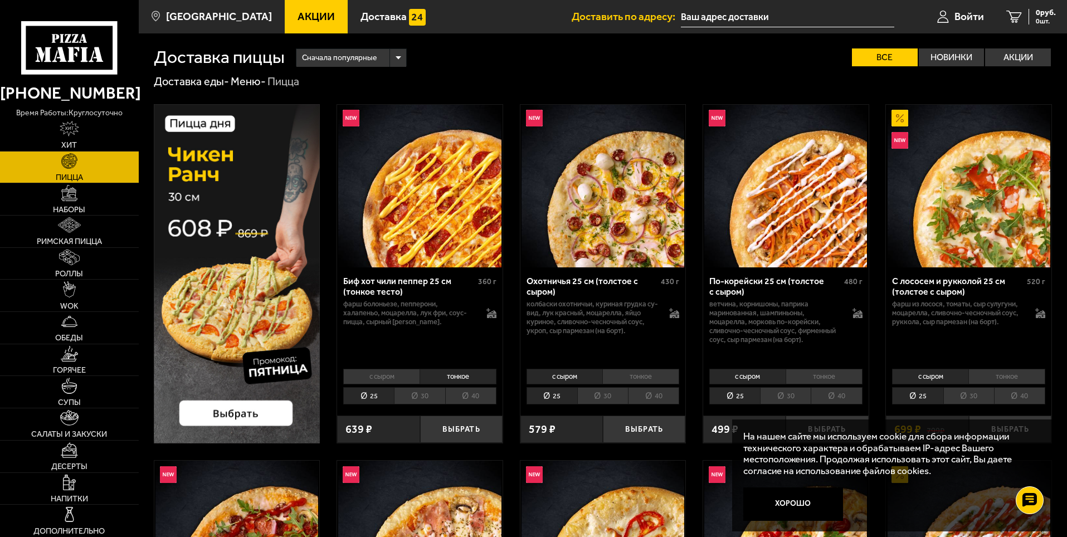
click at [383, 386] on div "с сыром тонкое 25 30 40 Топпинги" at bounding box center [419, 386] width 165 height 42
click at [389, 376] on li "с сыром" at bounding box center [381, 377] width 76 height 16
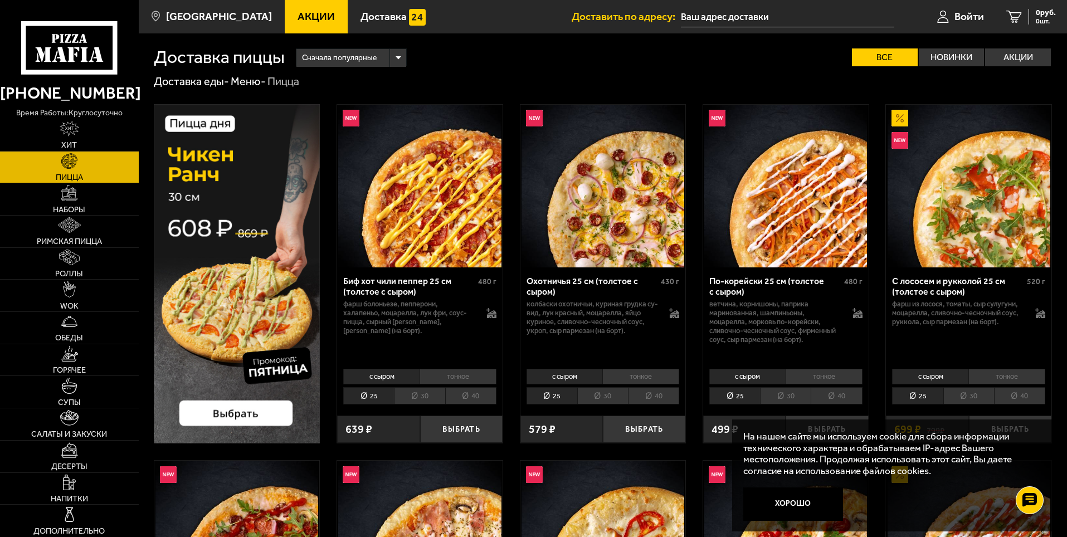
click at [435, 391] on li "30" at bounding box center [419, 395] width 51 height 17
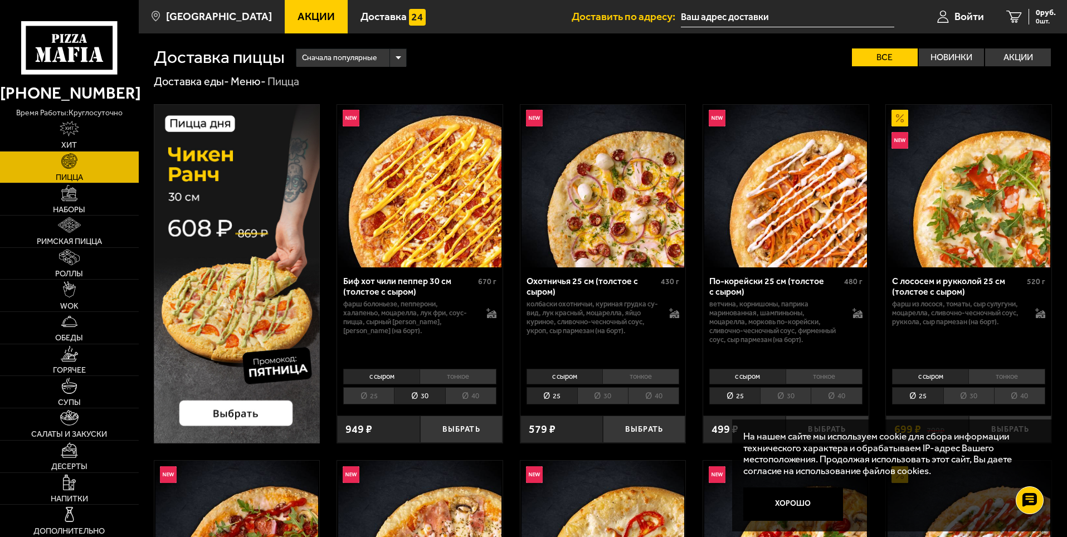
click at [466, 391] on li "40" at bounding box center [470, 395] width 51 height 17
click at [431, 395] on li "30" at bounding box center [419, 395] width 51 height 17
click at [396, 401] on li "30" at bounding box center [419, 395] width 51 height 17
click at [371, 401] on li "25" at bounding box center [368, 395] width 51 height 17
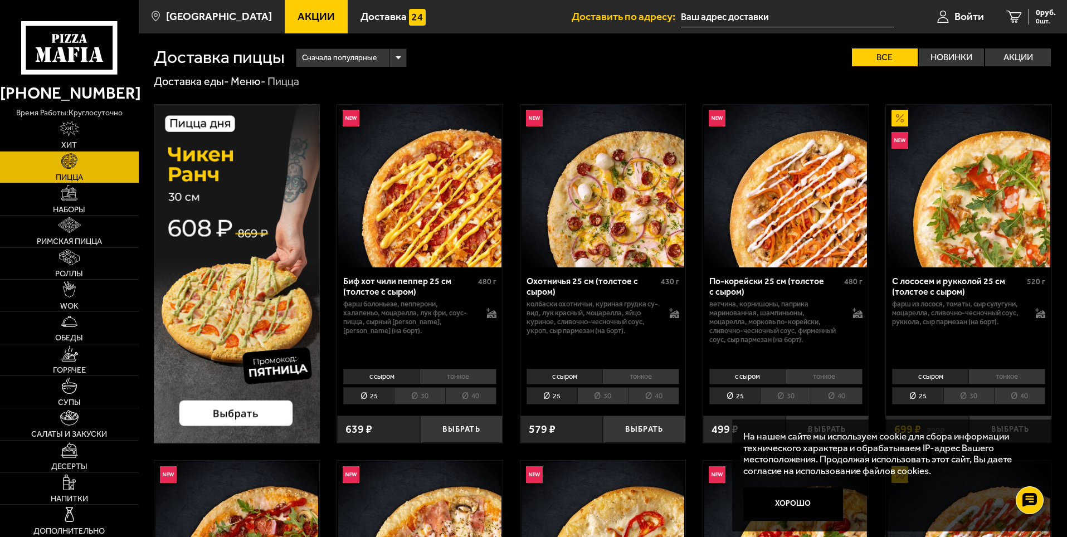
click at [476, 389] on li "40" at bounding box center [470, 395] width 51 height 17
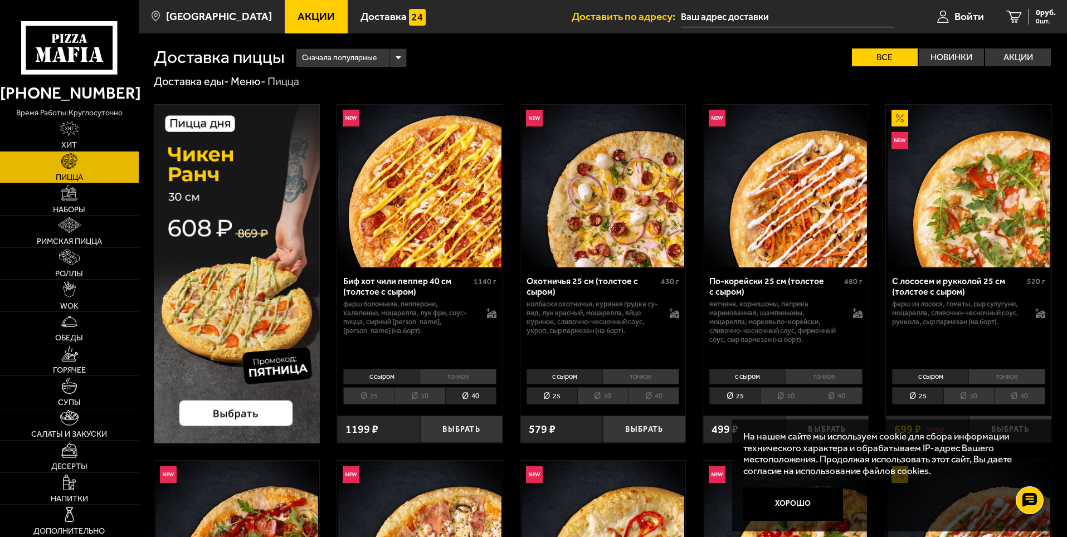
click at [374, 399] on li "25" at bounding box center [368, 395] width 51 height 17
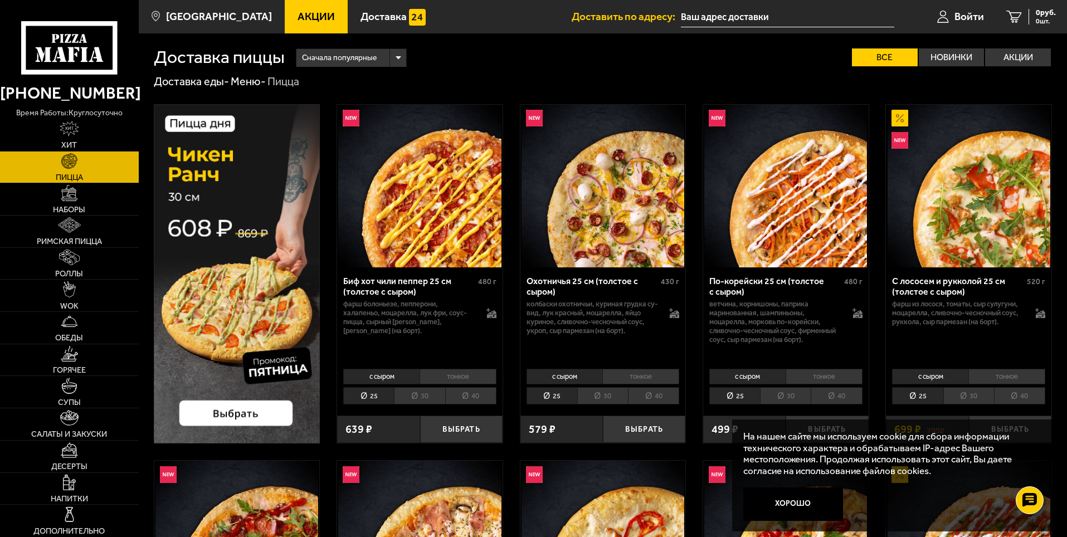
click at [481, 393] on li "40" at bounding box center [470, 395] width 51 height 17
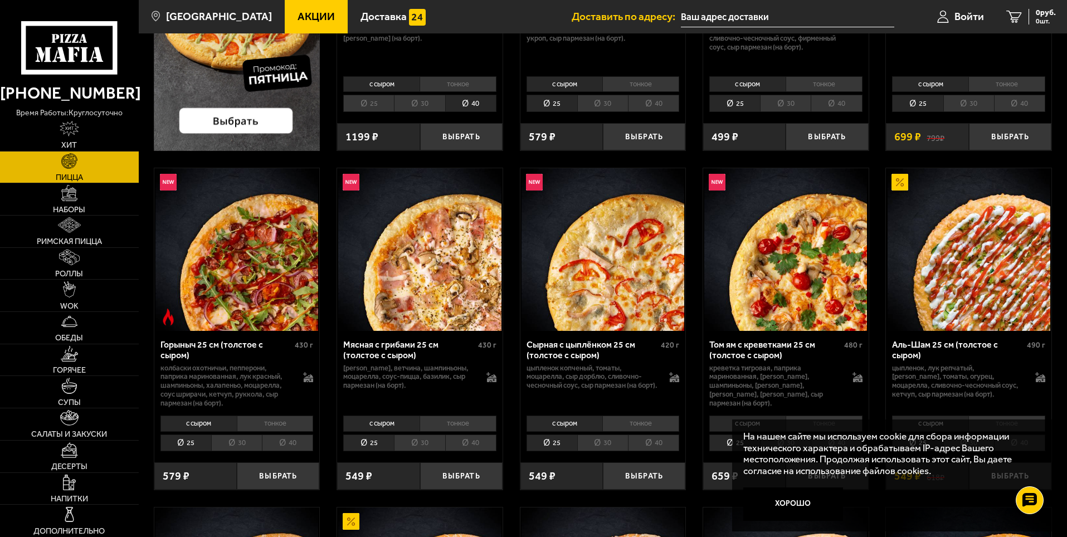
scroll to position [297, 0]
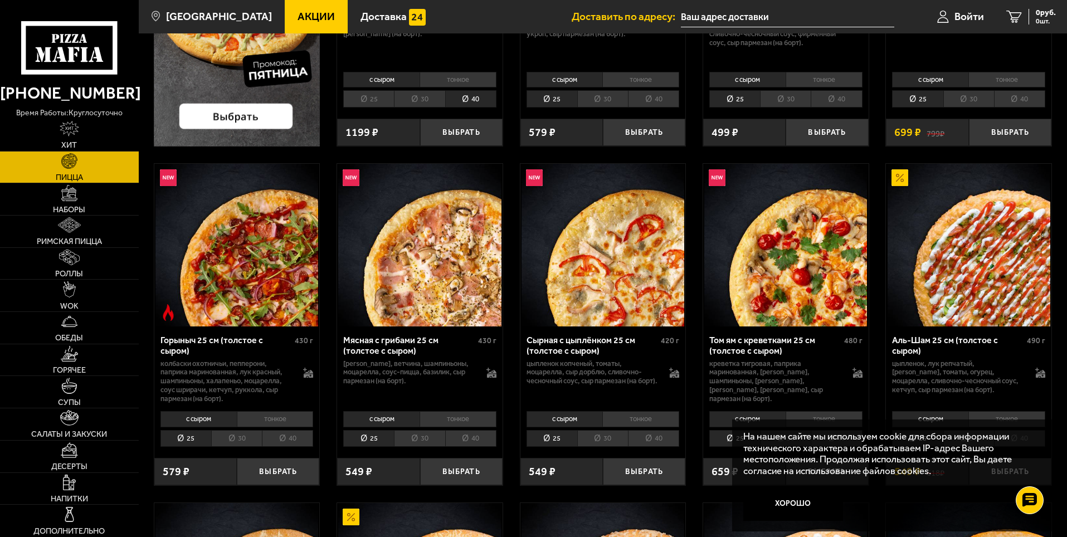
click at [479, 438] on li "40" at bounding box center [470, 438] width 51 height 17
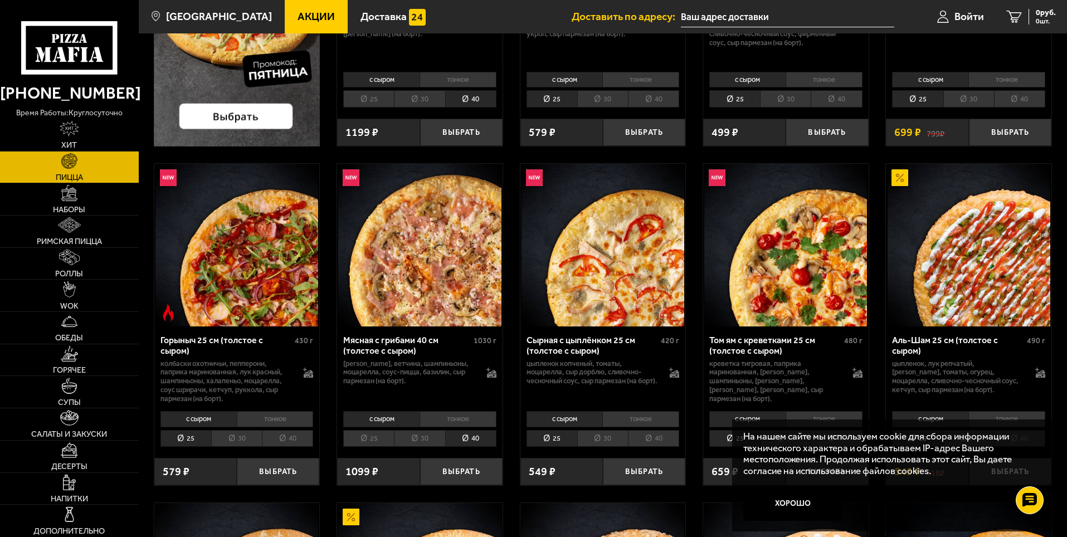
click at [427, 438] on li "30" at bounding box center [419, 438] width 51 height 17
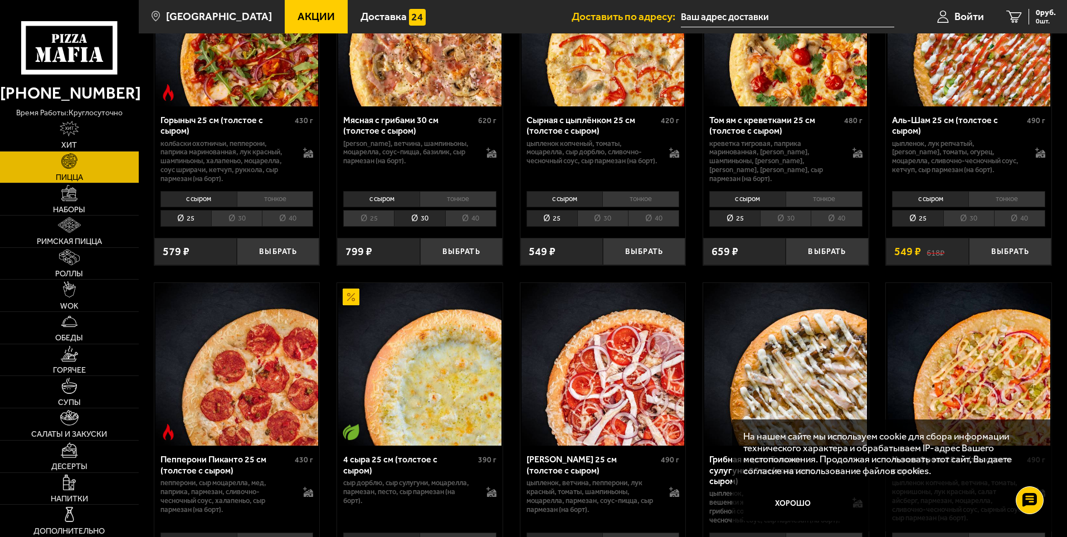
scroll to position [520, 0]
